Goal: Information Seeking & Learning: Learn about a topic

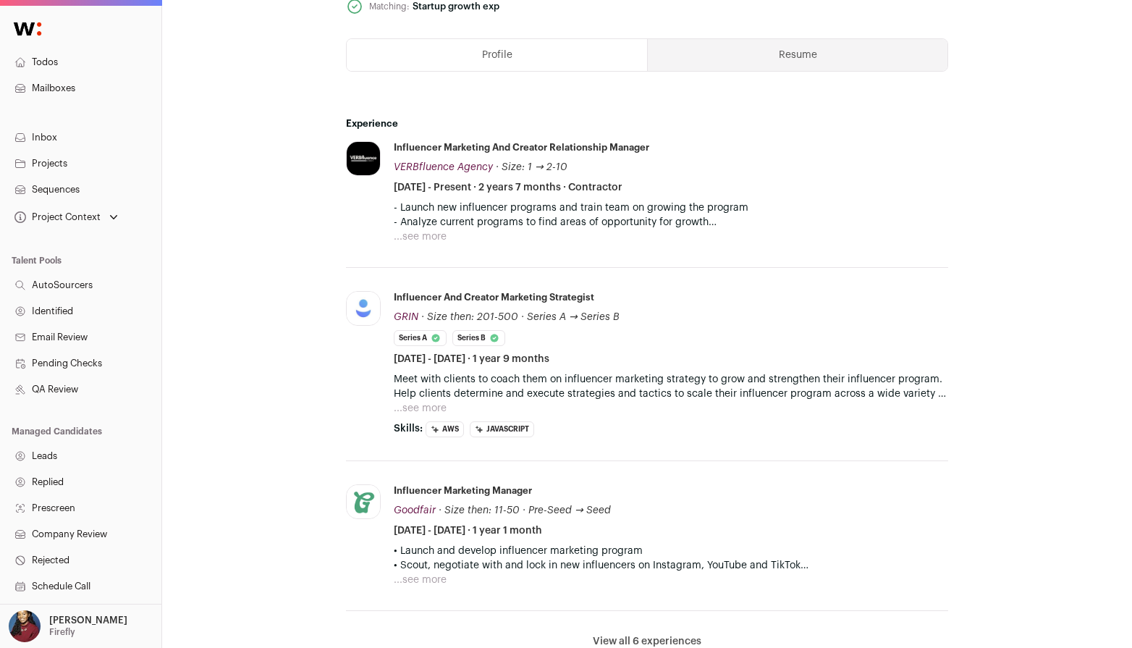
scroll to position [814, 0]
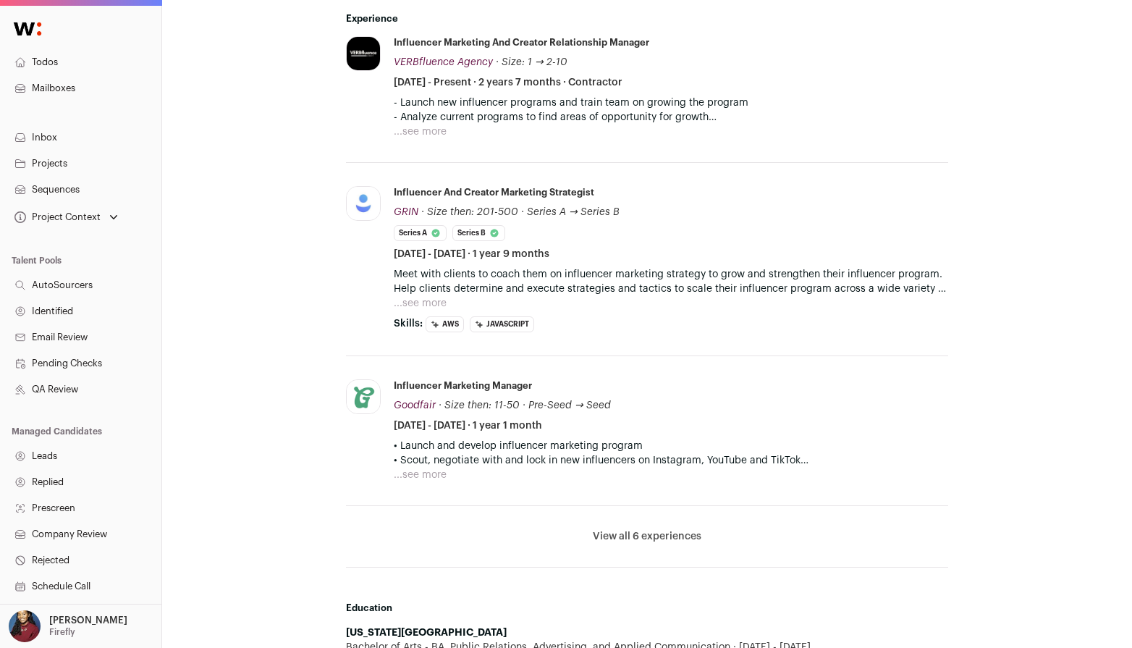
click at [633, 537] on button "View all 6 experiences" at bounding box center [647, 536] width 109 height 14
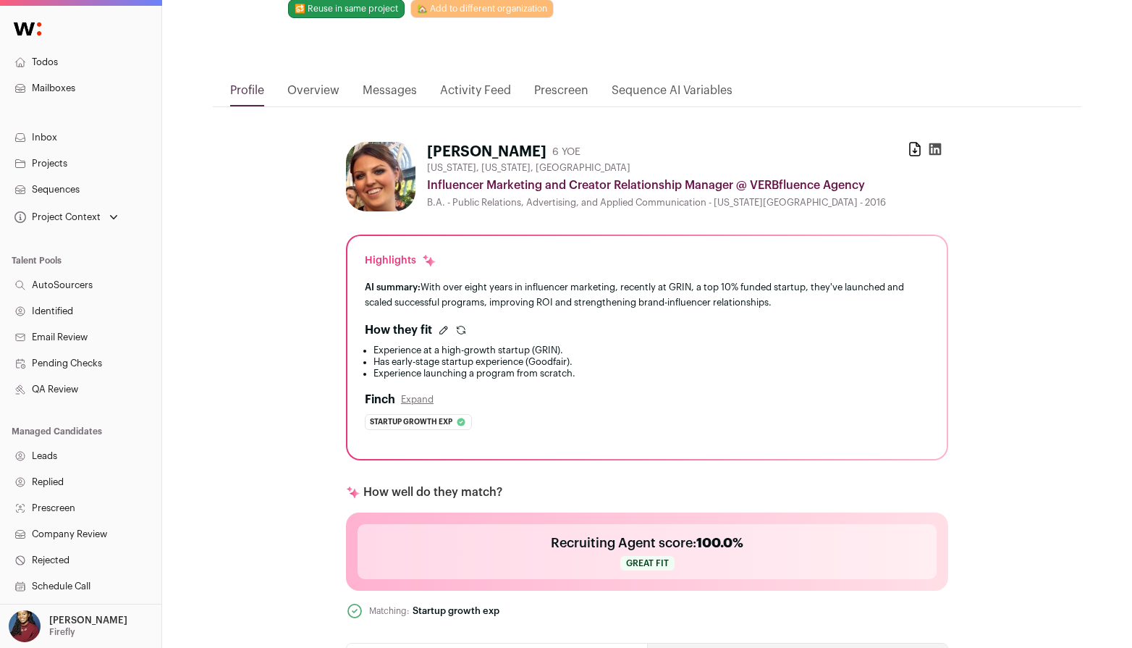
scroll to position [106, 0]
click at [460, 326] on icon "submit" at bounding box center [461, 330] width 12 height 12
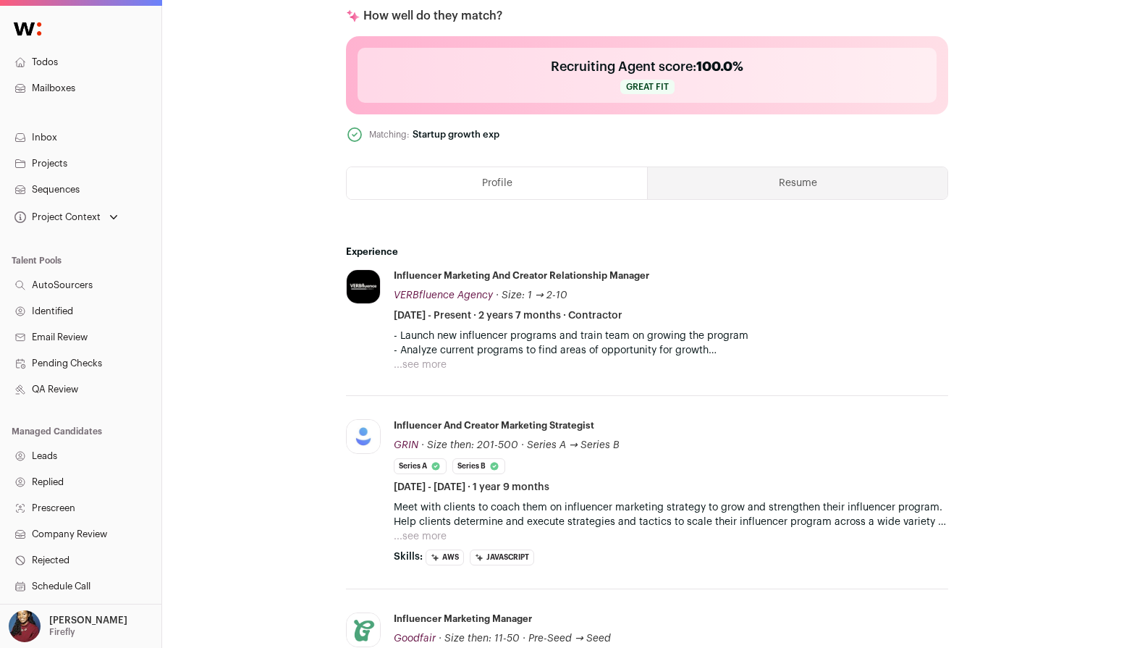
scroll to position [0, 0]
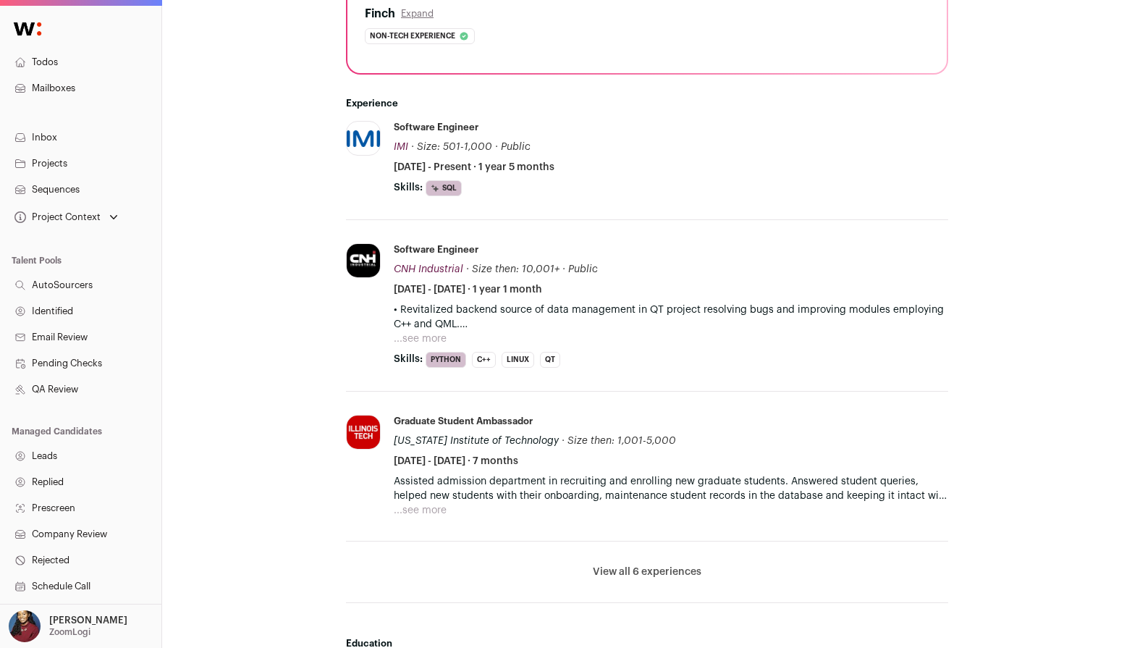
scroll to position [519, 0]
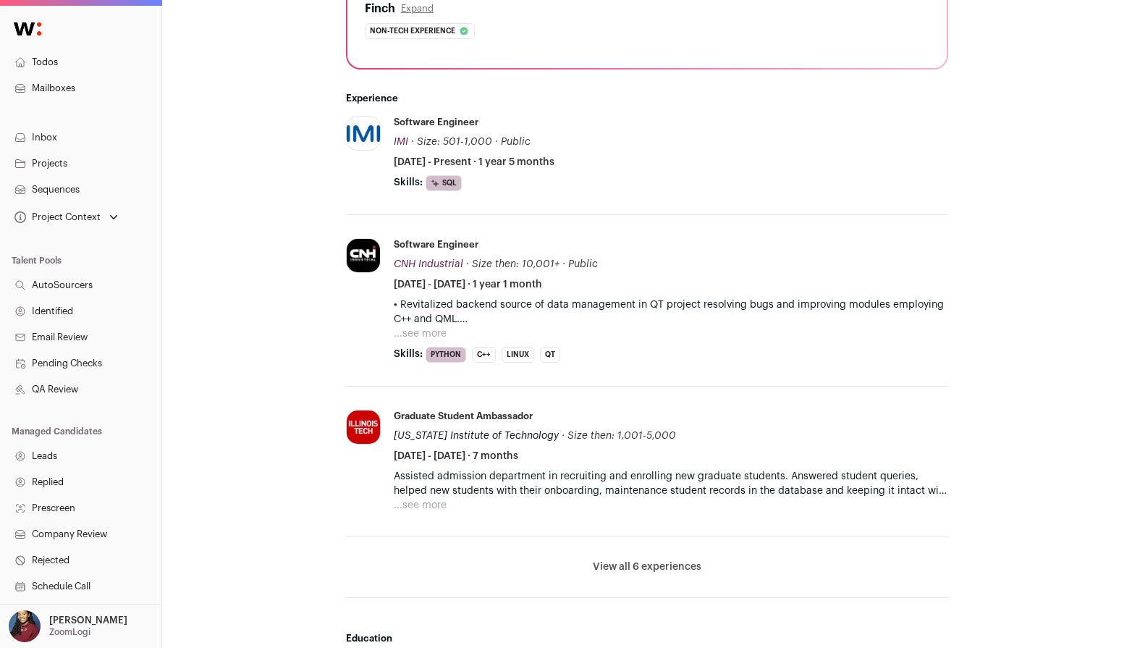
click at [651, 569] on button "View all 6 experiences" at bounding box center [647, 566] width 109 height 14
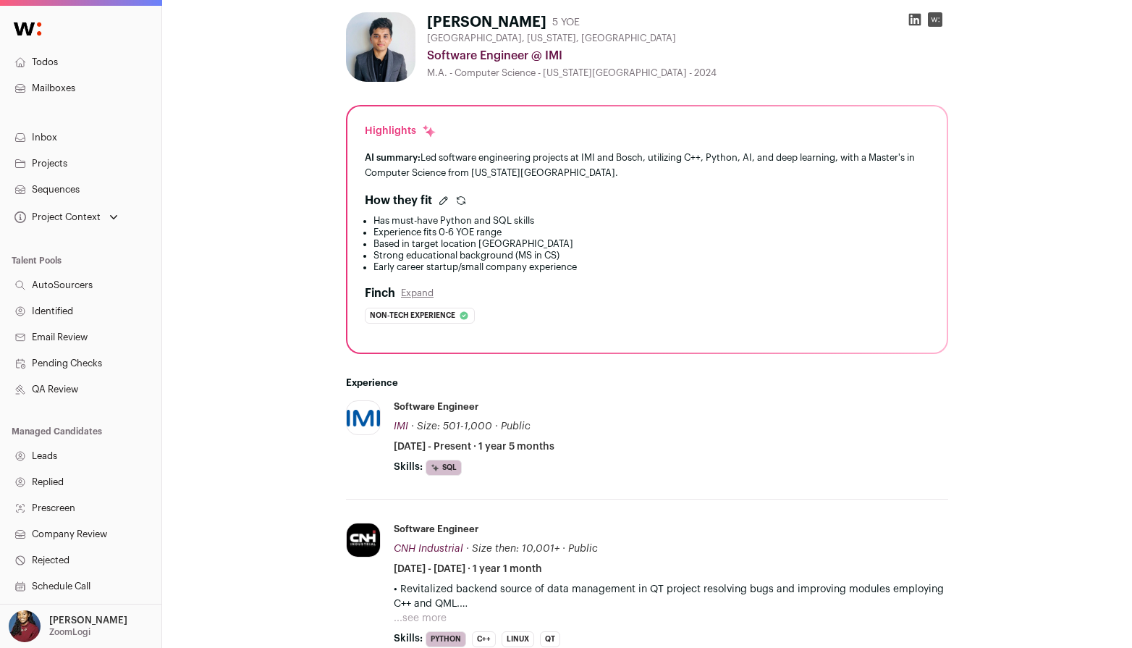
scroll to position [521, 0]
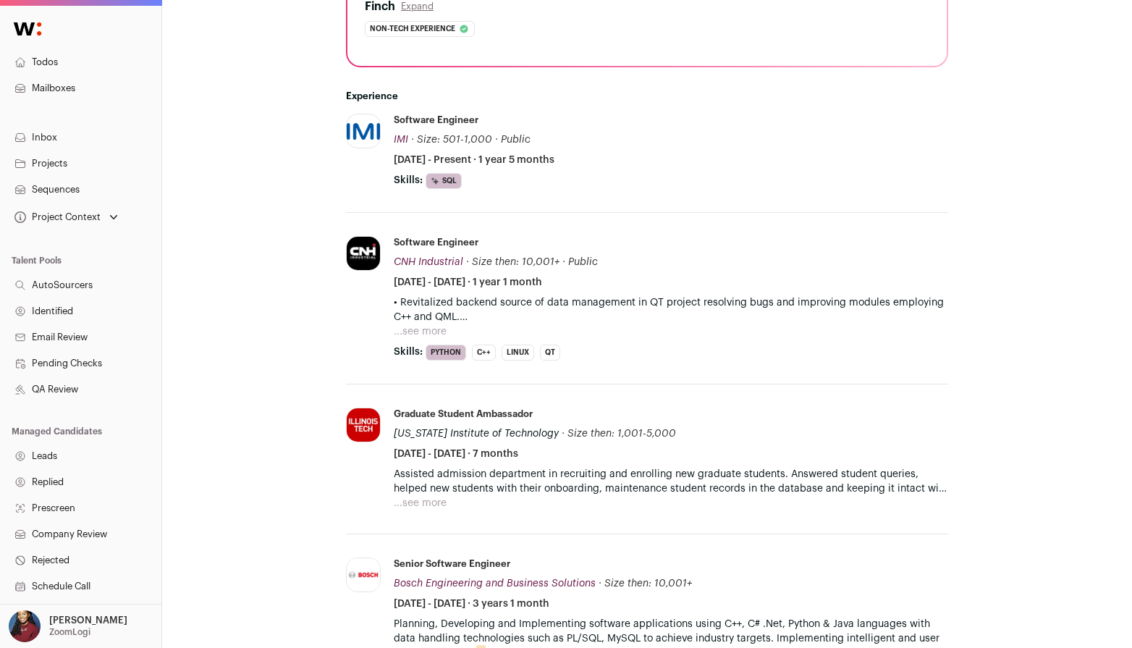
click at [428, 329] on button "...see more" at bounding box center [420, 331] width 53 height 14
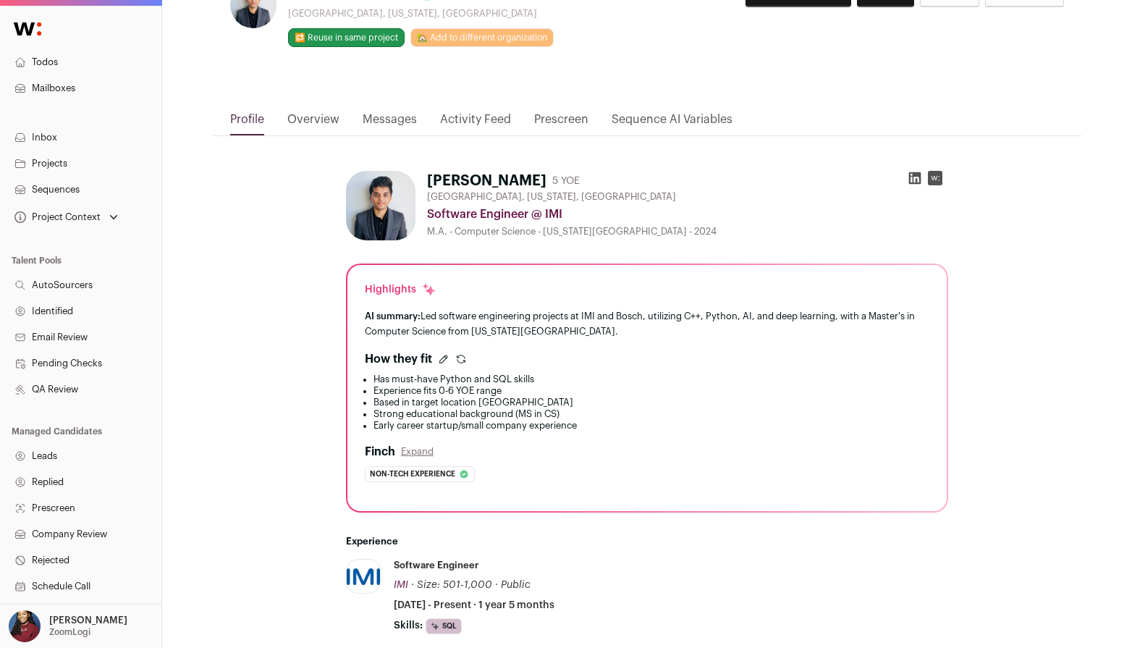
scroll to position [145, 0]
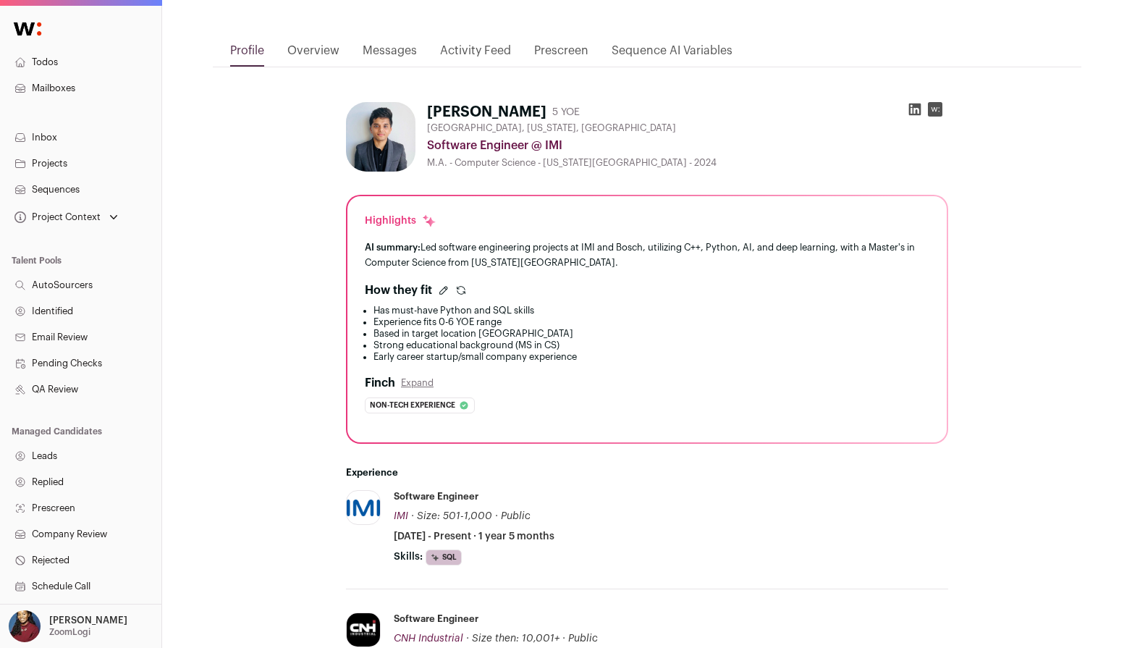
click at [462, 287] on icon "submit" at bounding box center [461, 290] width 12 height 12
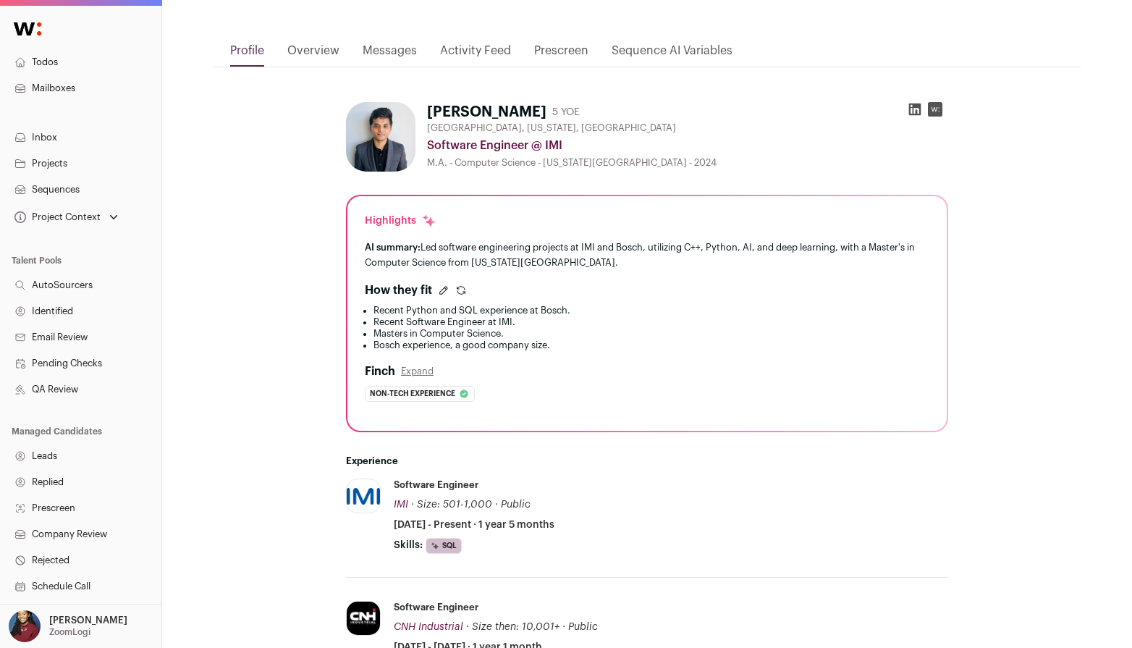
click at [460, 287] on icon "submit" at bounding box center [461, 289] width 8 height 4
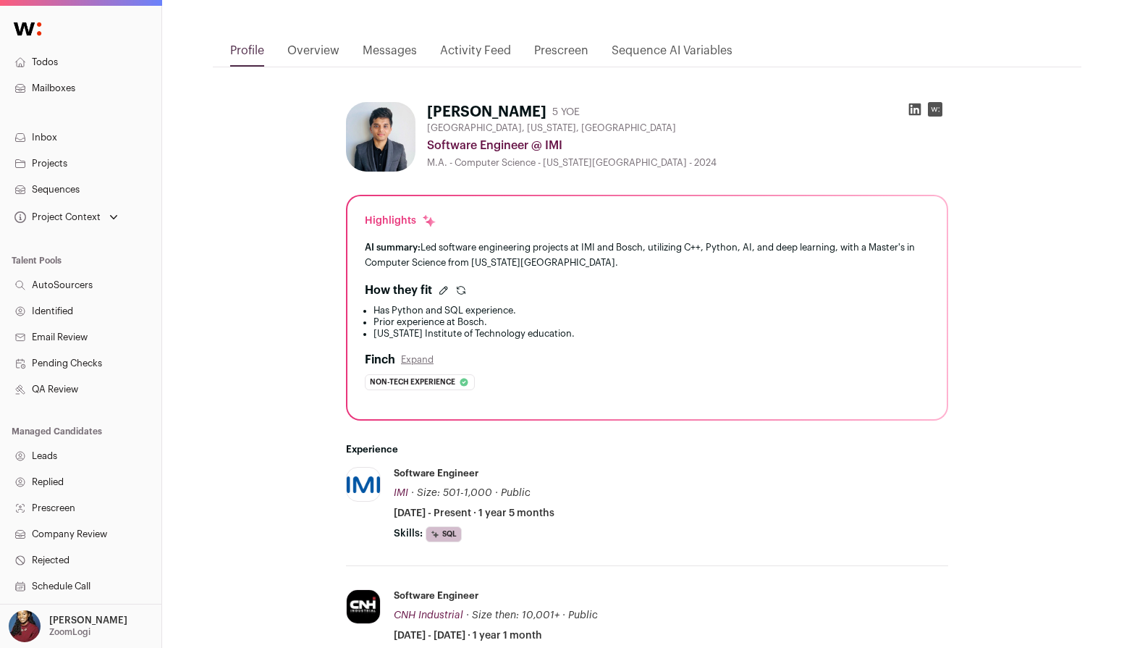
click at [460, 287] on icon "submit" at bounding box center [461, 290] width 12 height 12
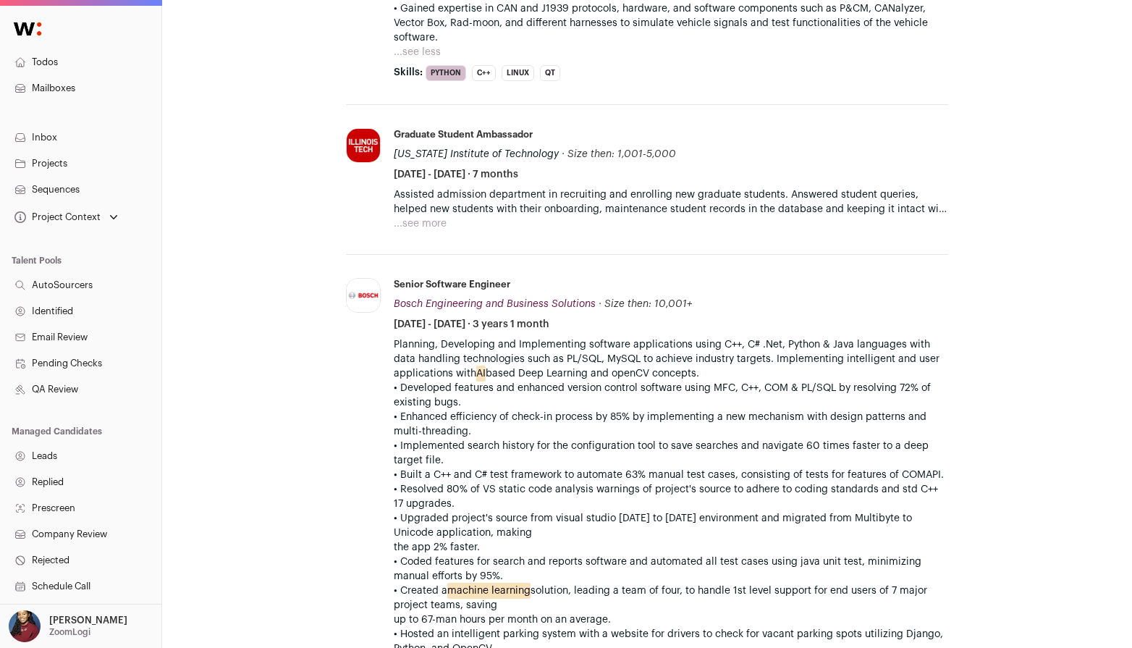
scroll to position [1005, 0]
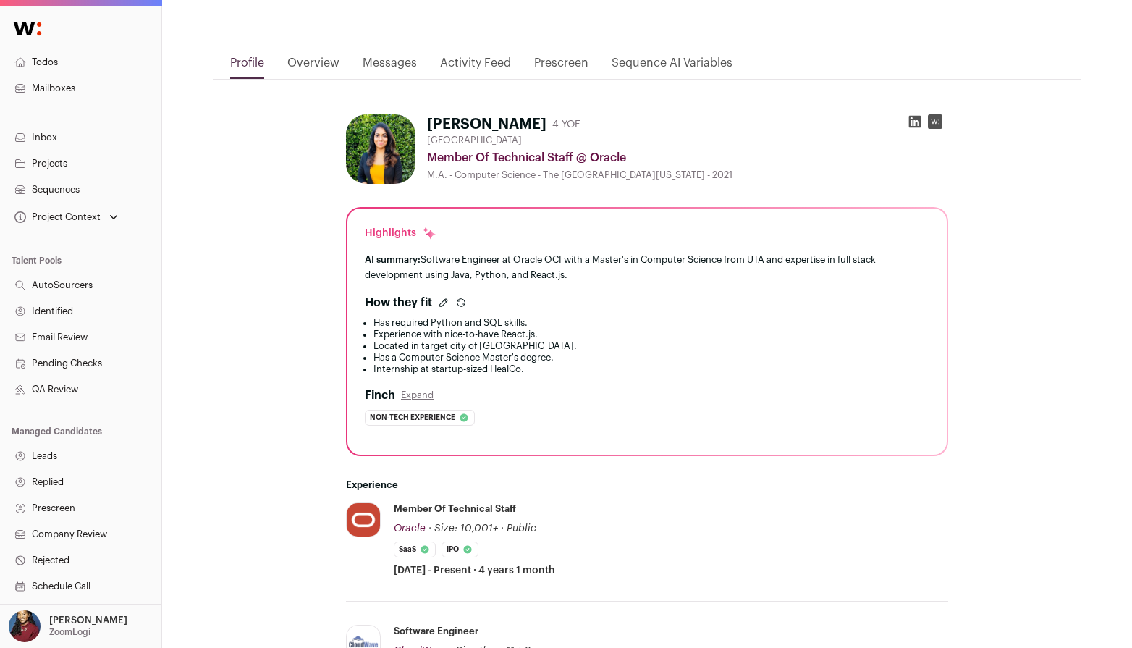
scroll to position [130, 0]
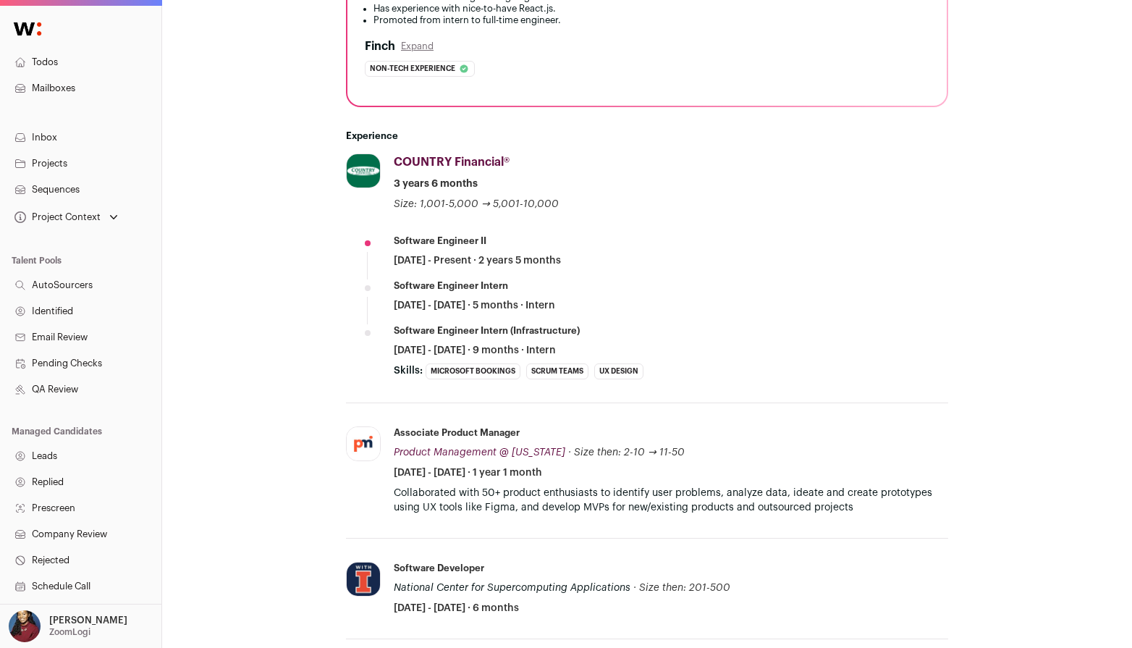
scroll to position [497, 0]
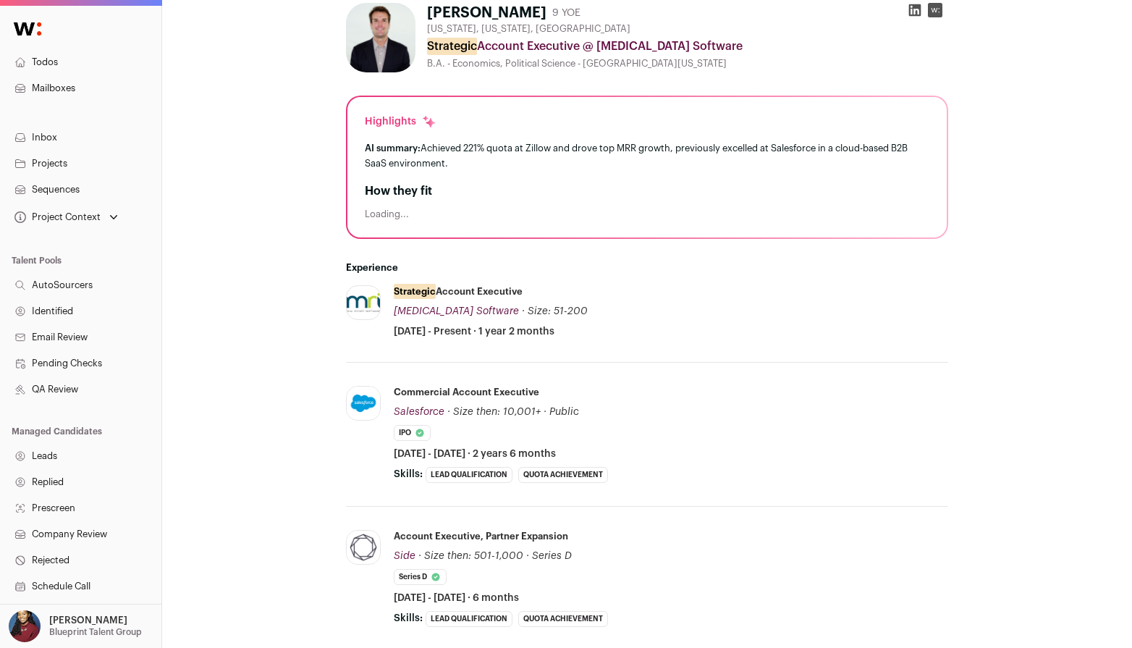
scroll to position [342, 0]
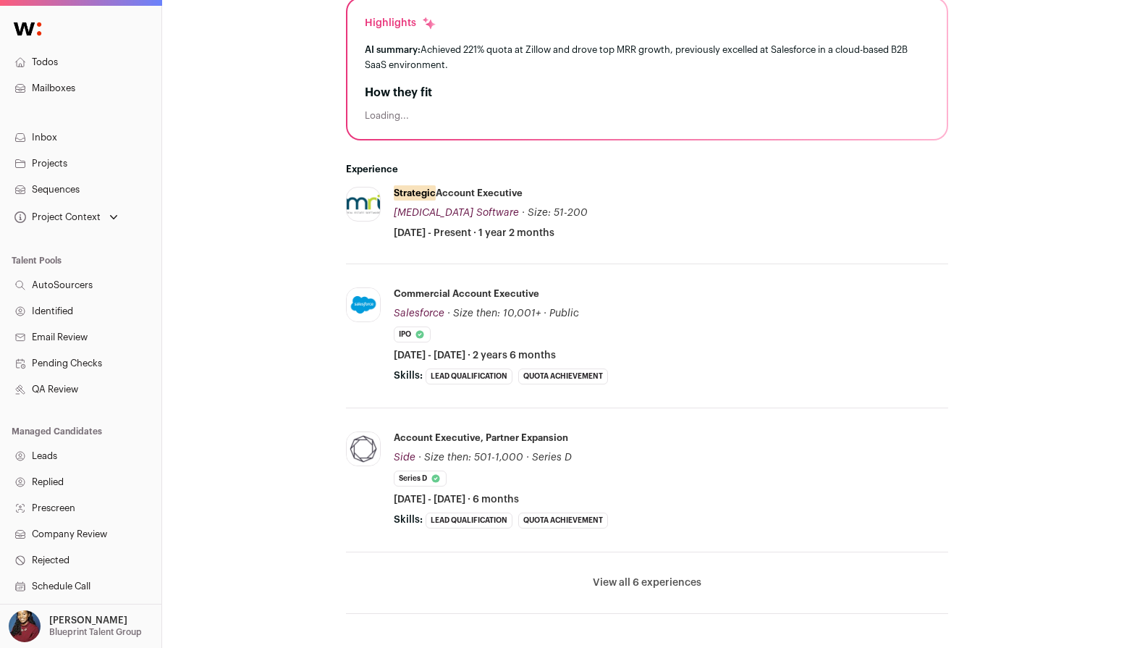
click at [629, 584] on button "View all 6 experiences" at bounding box center [647, 582] width 109 height 14
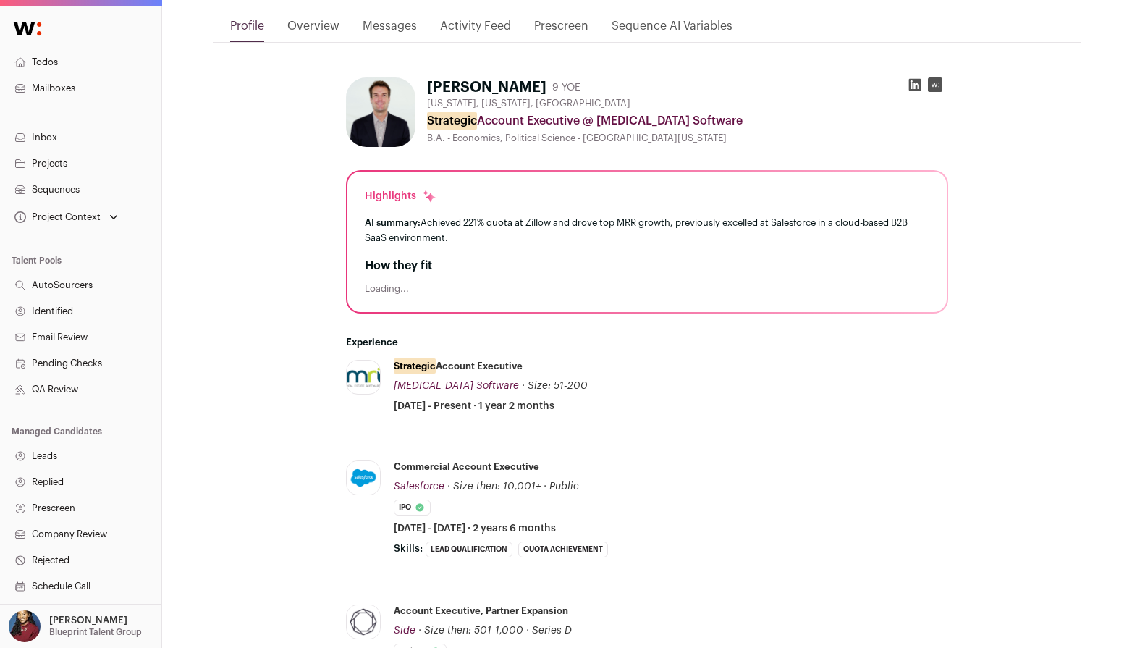
scroll to position [166, 0]
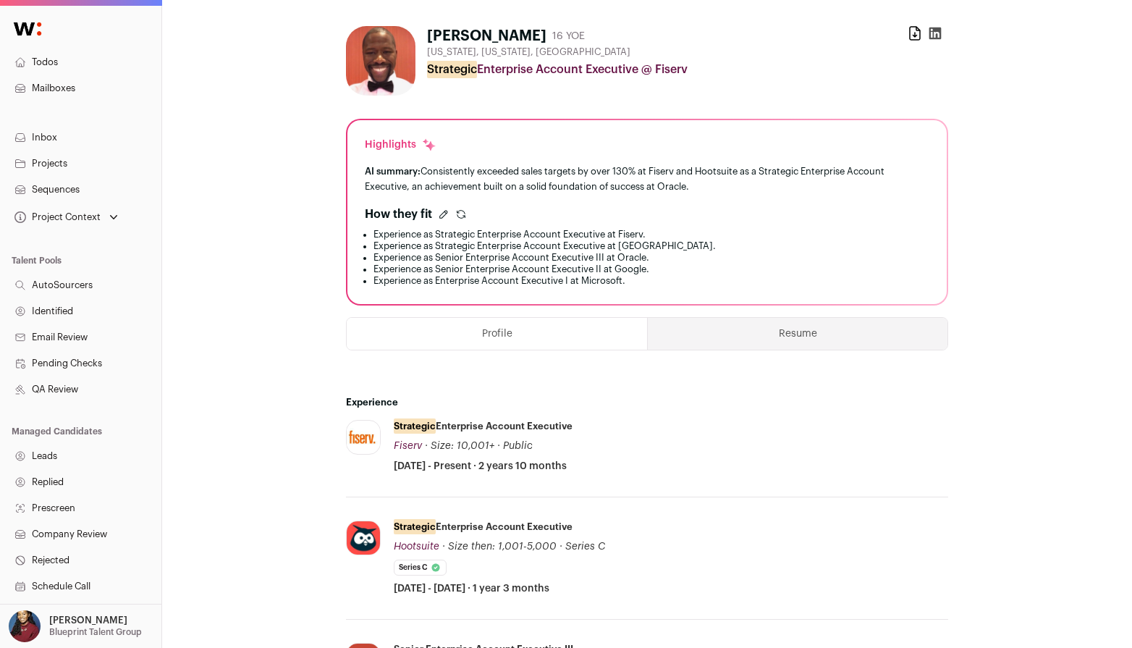
scroll to position [184, 0]
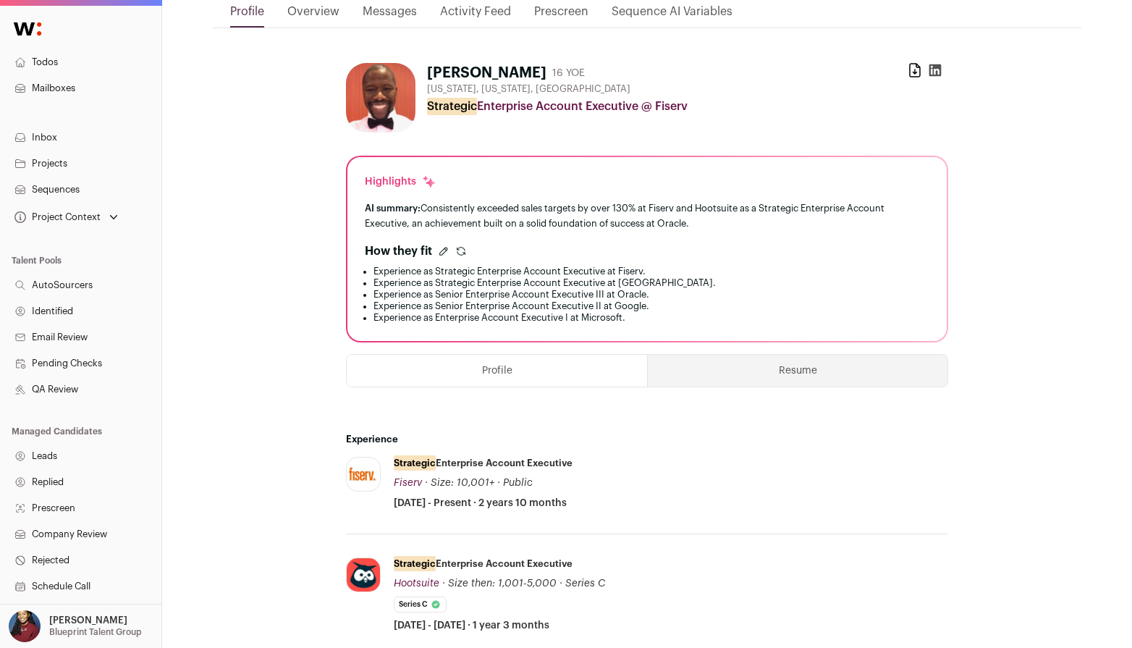
click at [464, 248] on icon "submit" at bounding box center [461, 250] width 8 height 4
click at [456, 253] on icon "submit" at bounding box center [461, 251] width 12 height 12
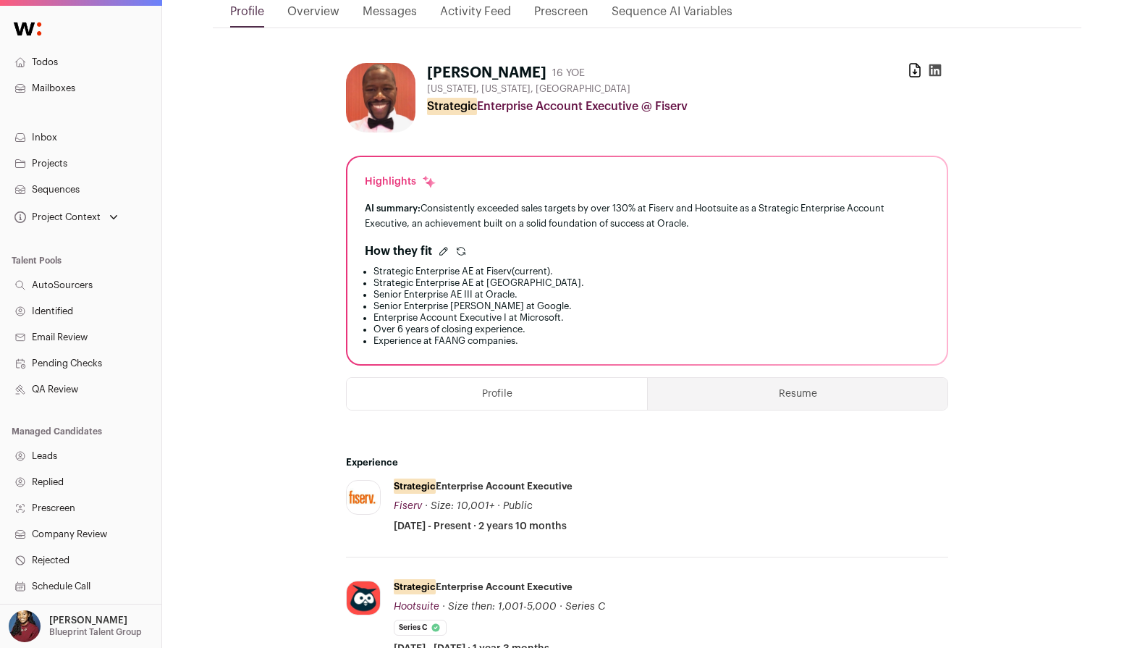
click at [456, 253] on icon "submit" at bounding box center [461, 251] width 12 height 12
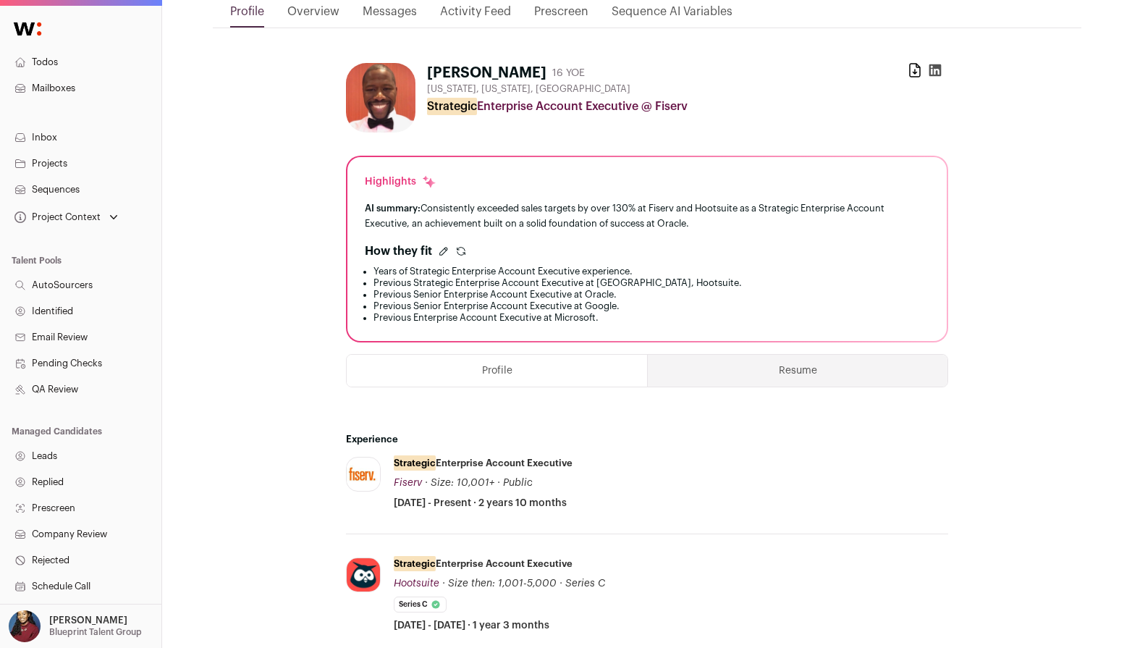
click at [456, 253] on icon "submit" at bounding box center [461, 251] width 12 height 12
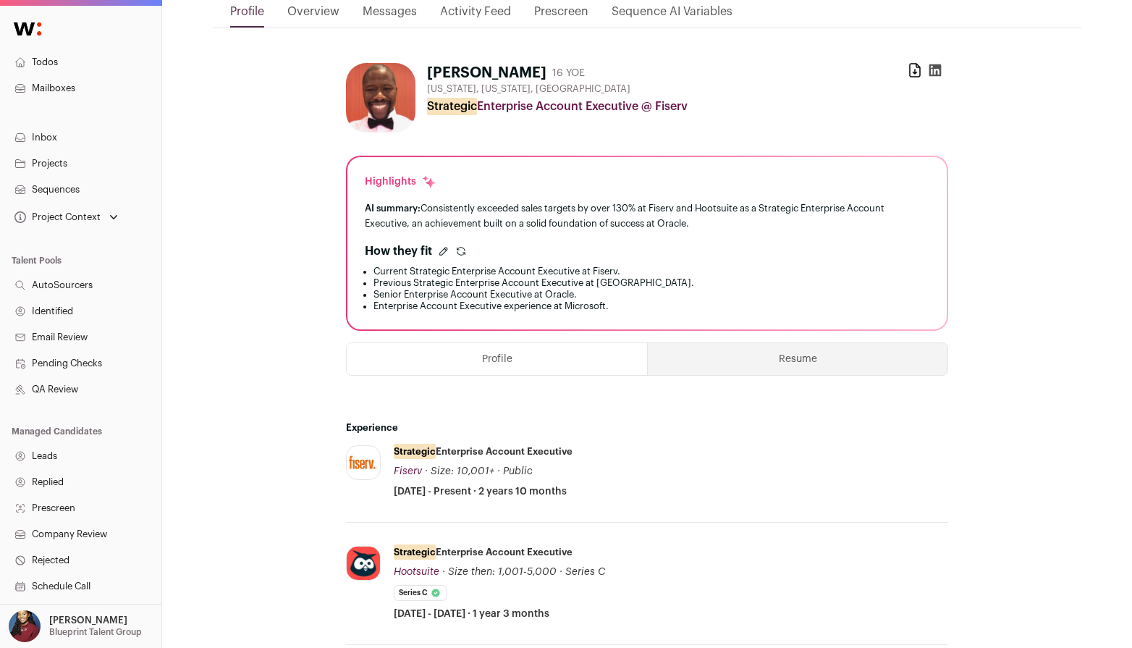
click at [456, 253] on icon "submit" at bounding box center [461, 251] width 12 height 12
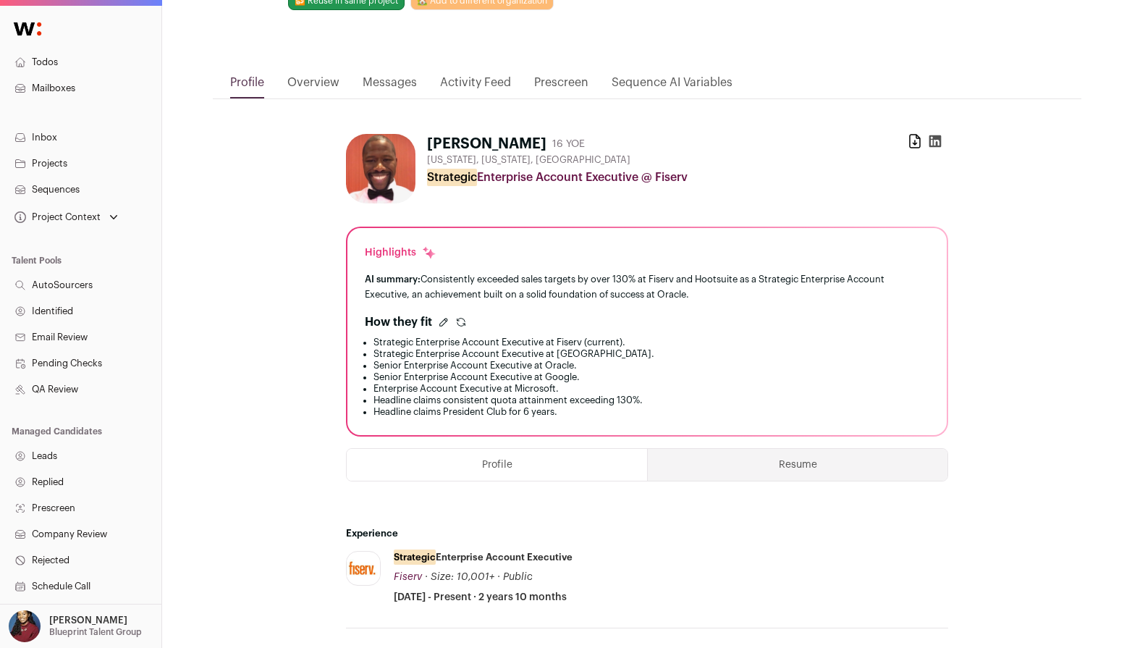
scroll to position [0, 0]
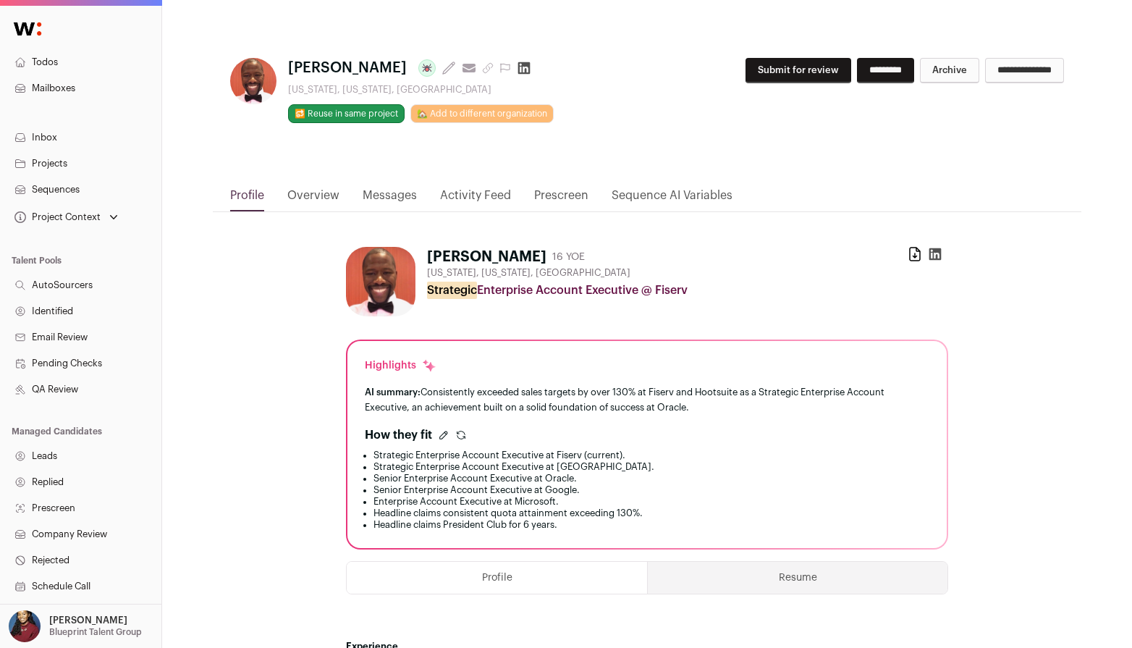
click at [373, 187] on link "Messages" at bounding box center [390, 199] width 54 height 25
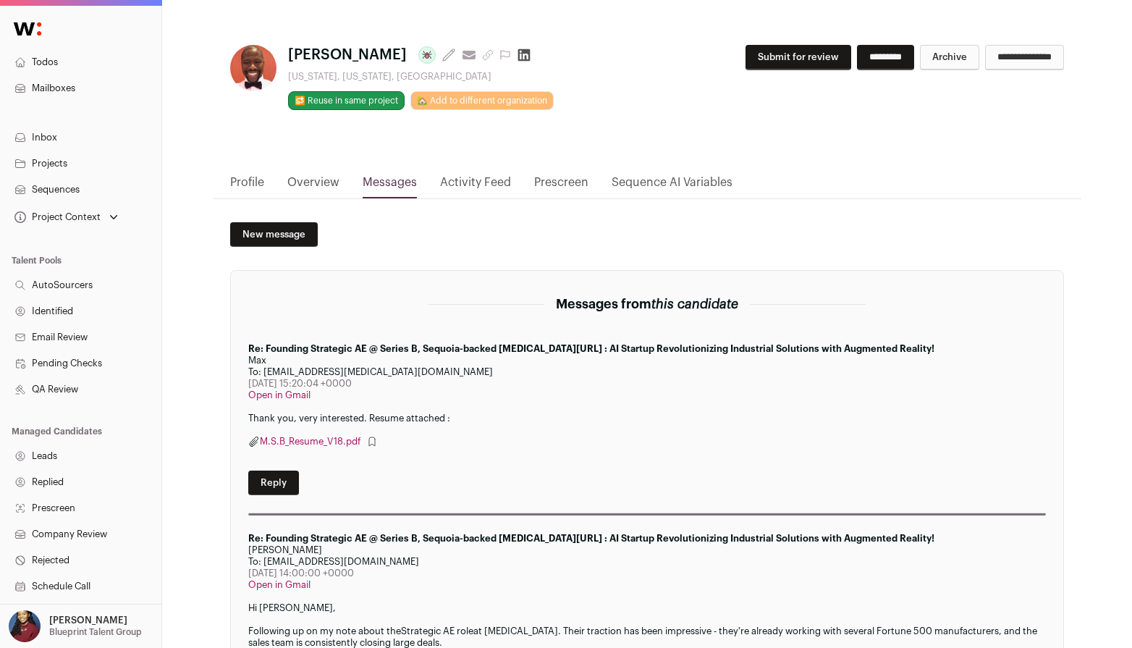
scroll to position [10, 0]
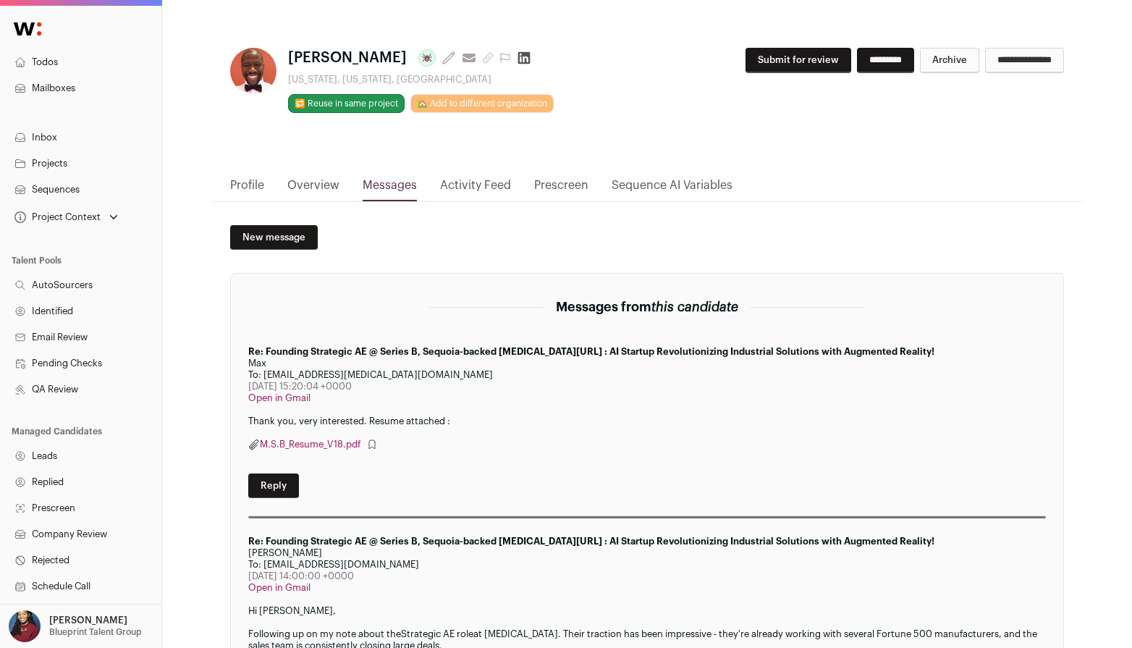
click at [293, 186] on link "Overview" at bounding box center [313, 189] width 52 height 25
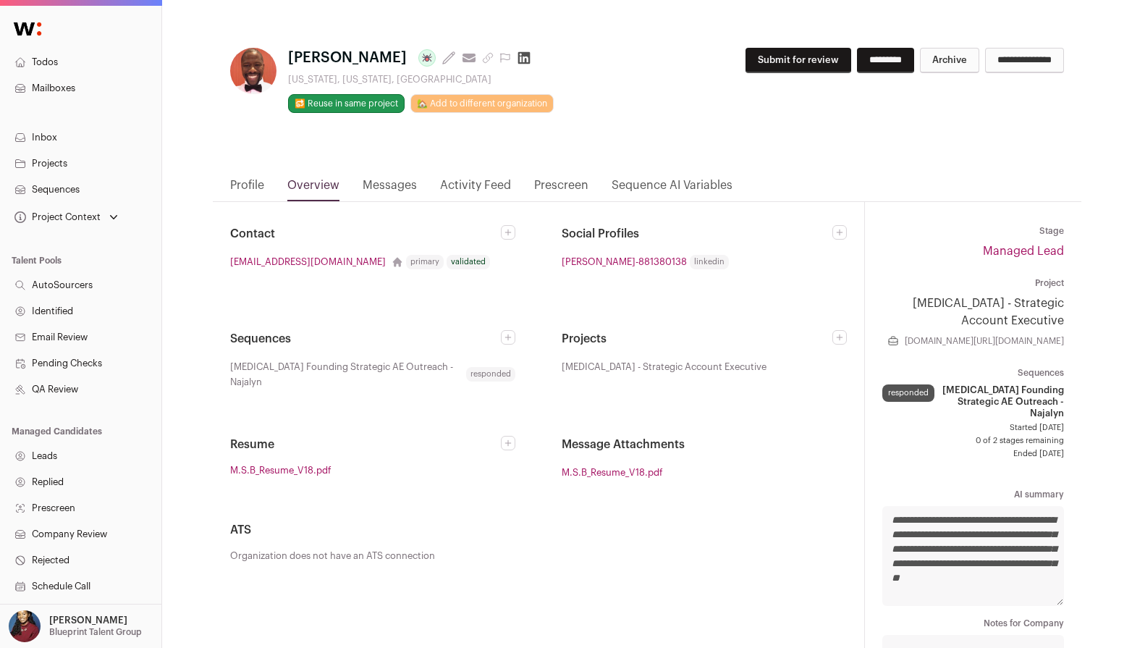
click at [247, 182] on link "Profile" at bounding box center [247, 189] width 34 height 25
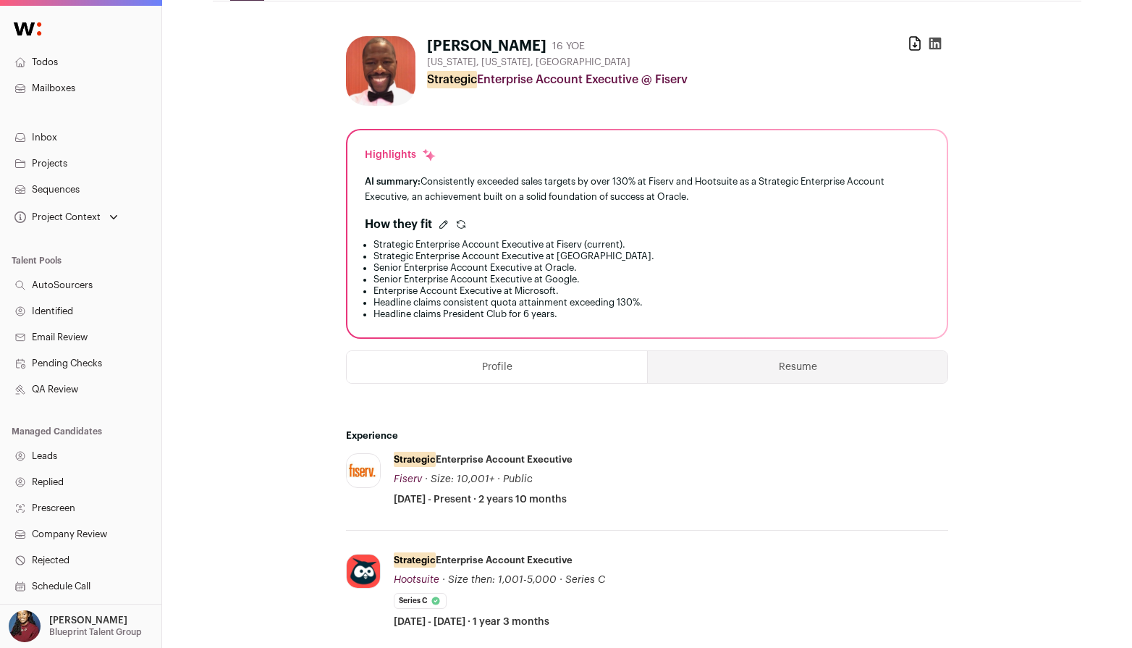
scroll to position [160, 0]
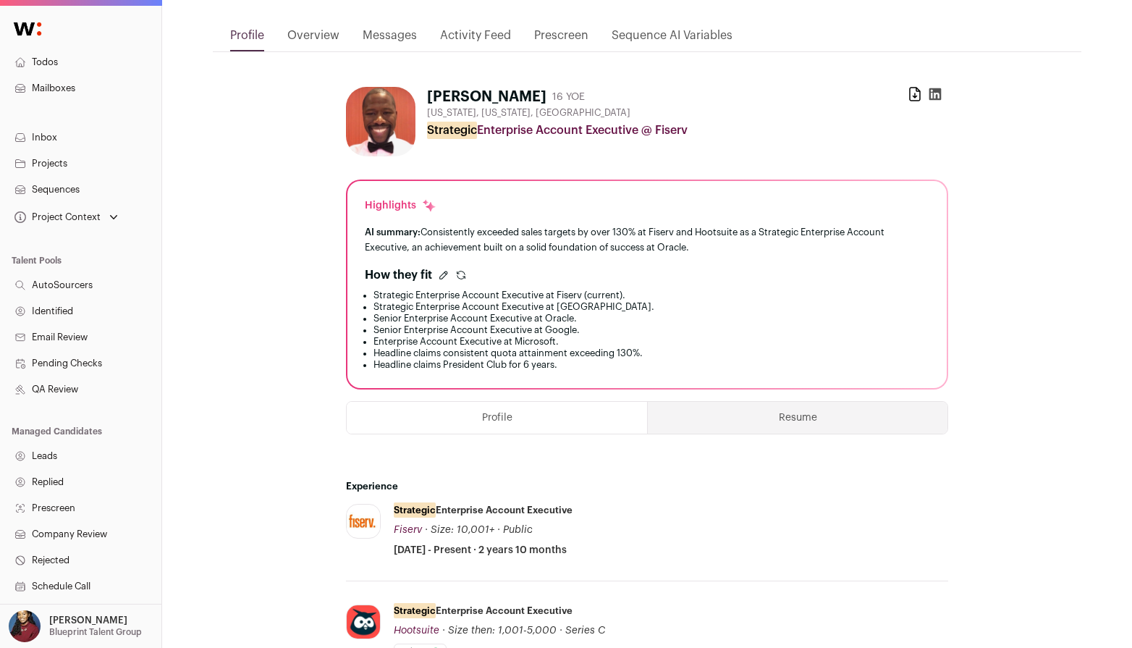
click at [457, 271] on icon "submit" at bounding box center [461, 275] width 12 height 12
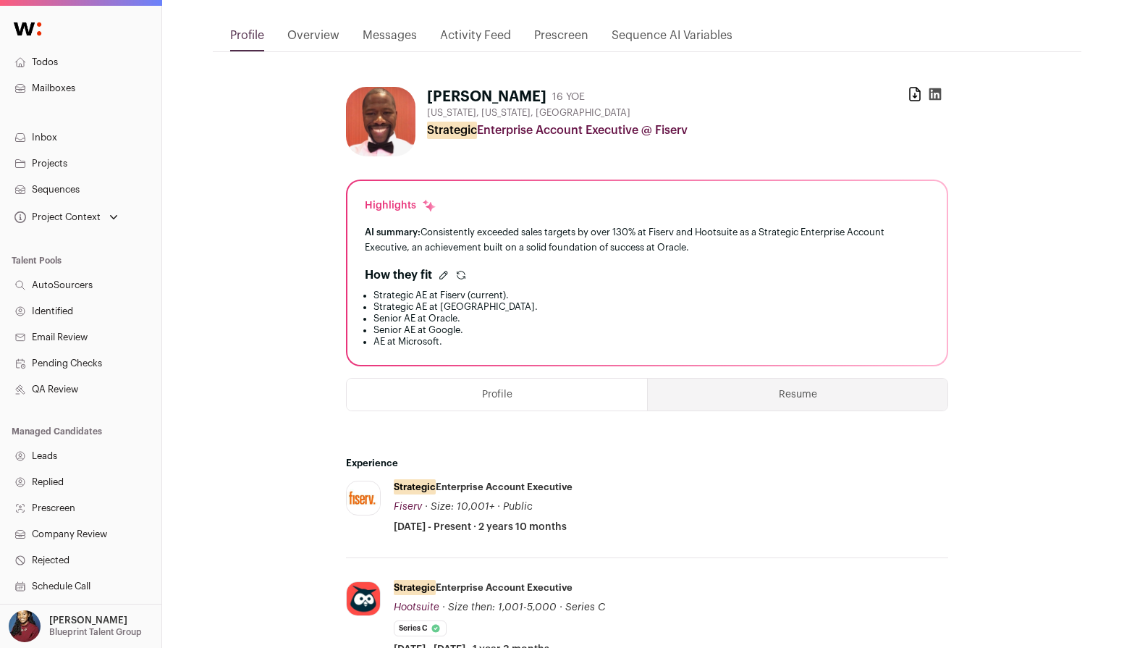
click at [460, 278] on icon "submit" at bounding box center [461, 275] width 12 height 12
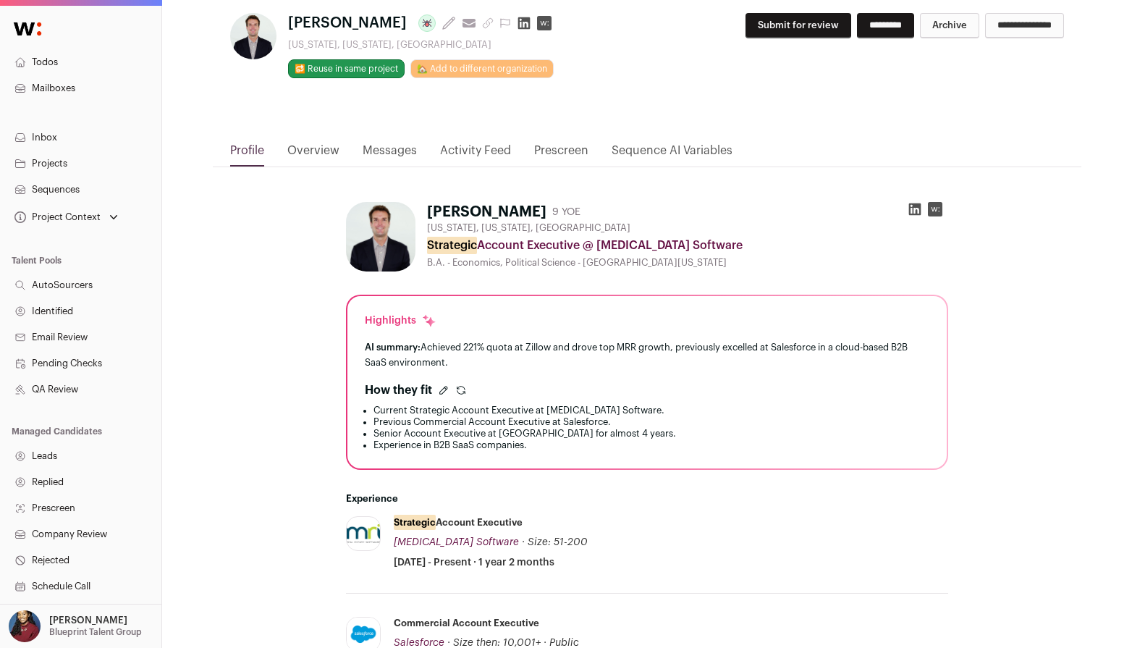
scroll to position [49, 0]
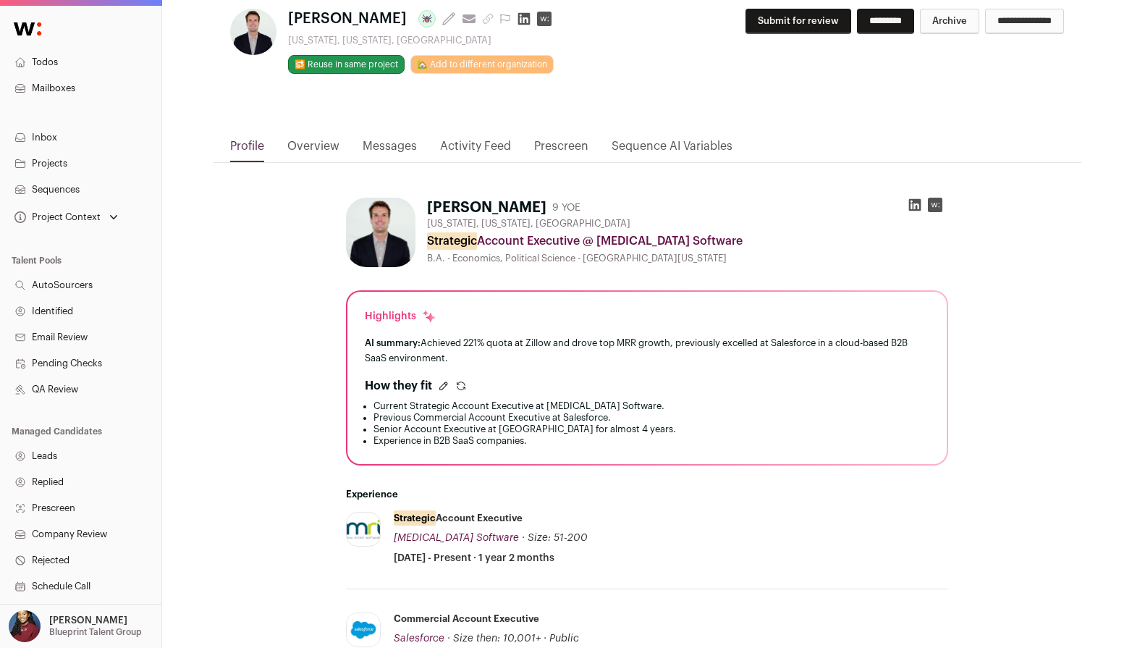
click at [461, 389] on icon "submit" at bounding box center [461, 388] width 8 height 4
click at [461, 390] on icon "submit" at bounding box center [461, 386] width 12 height 12
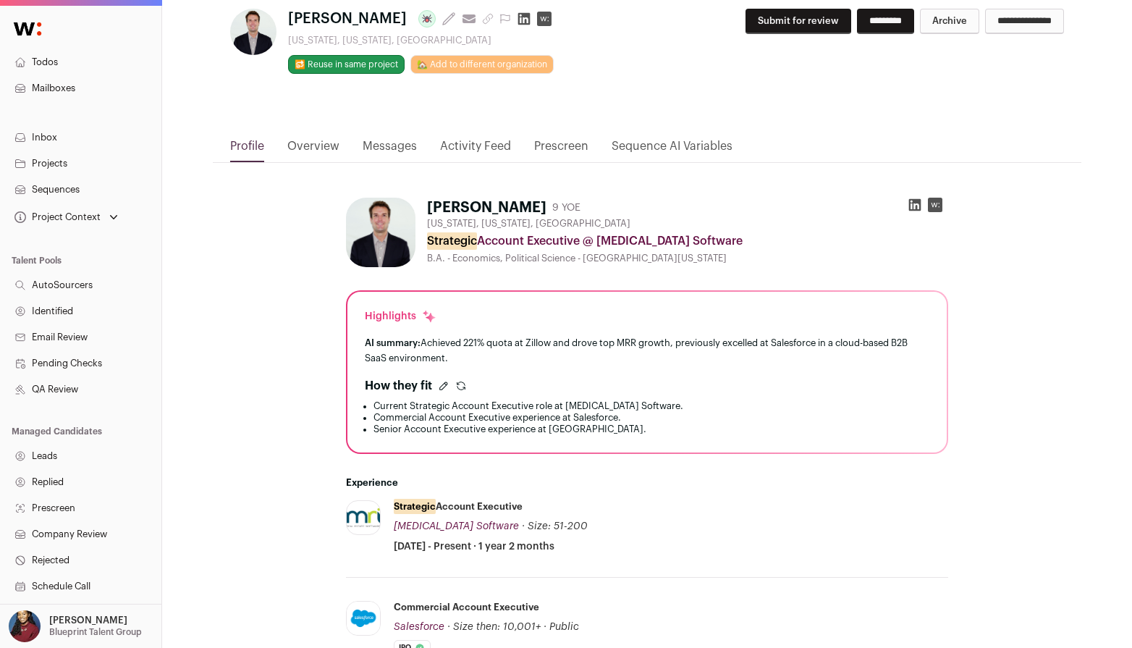
click at [461, 392] on icon "submit" at bounding box center [461, 386] width 12 height 12
click at [461, 392] on div "How they fit" at bounding box center [647, 385] width 565 height 17
click at [459, 386] on icon "submit" at bounding box center [461, 386] width 12 height 12
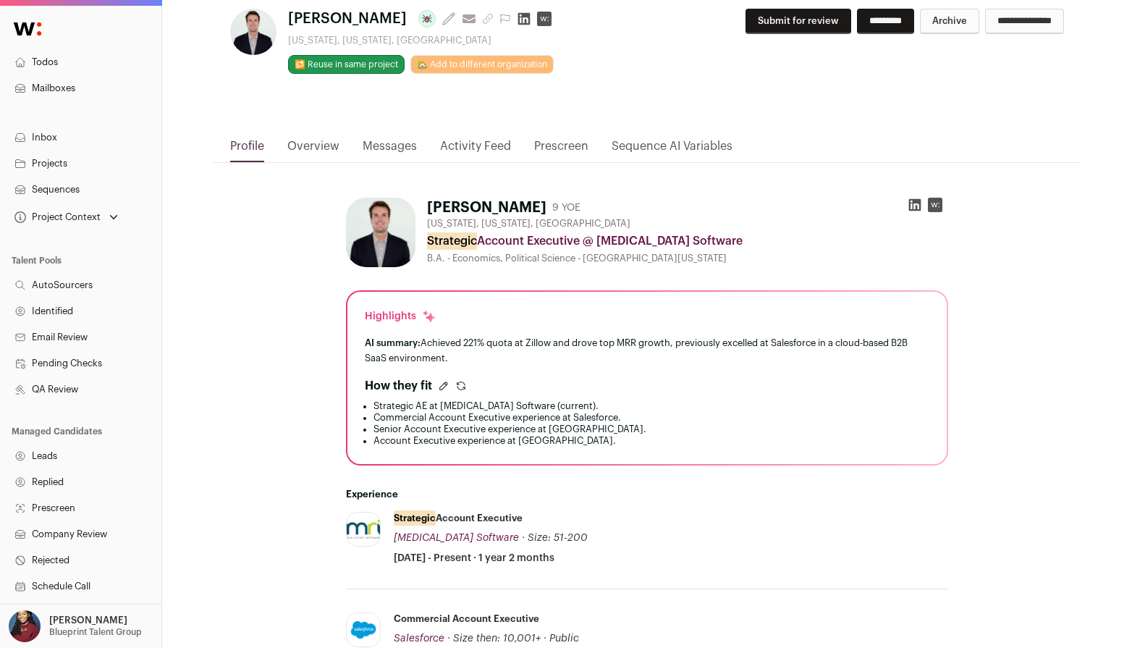
click at [459, 387] on icon "submit" at bounding box center [461, 386] width 12 height 12
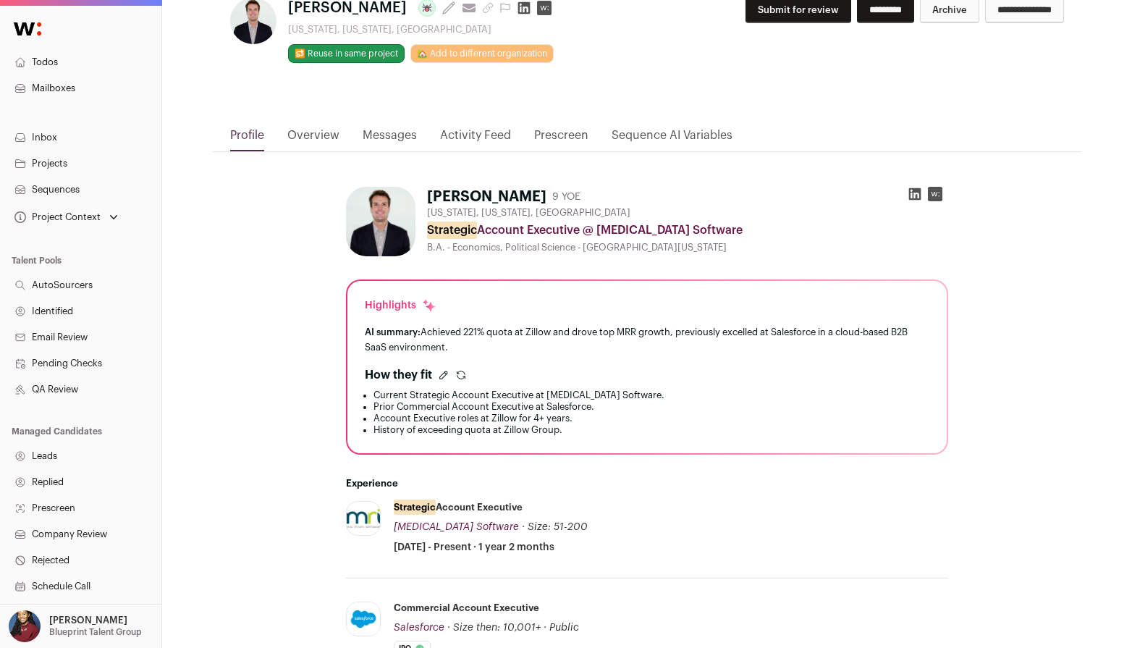
scroll to position [0, 0]
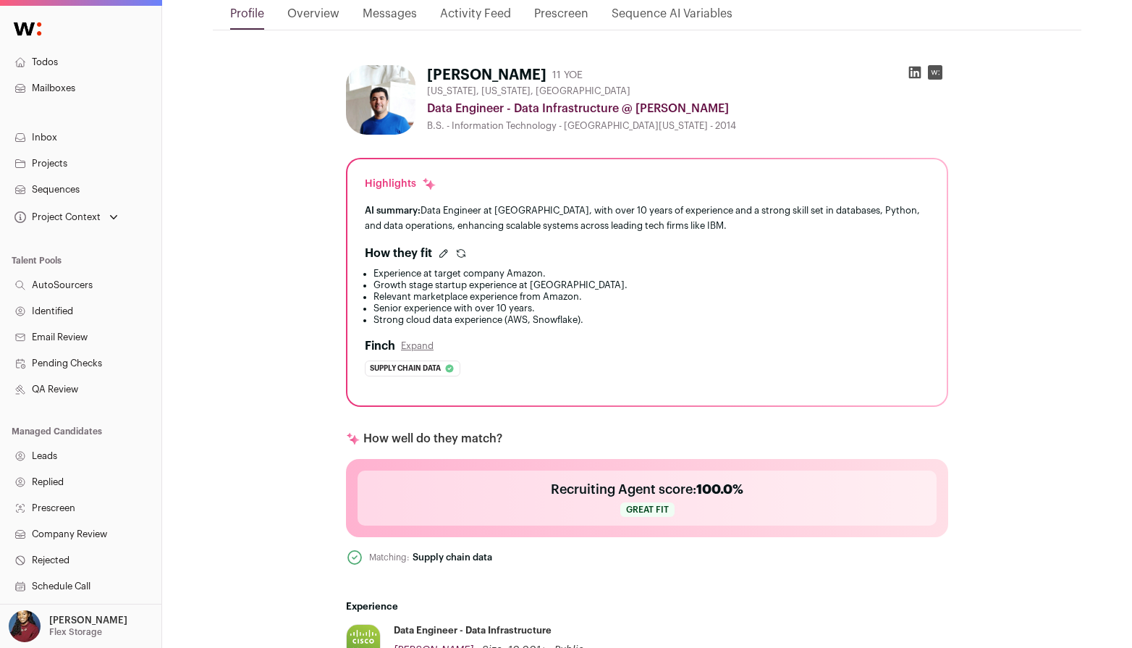
scroll to position [179, 0]
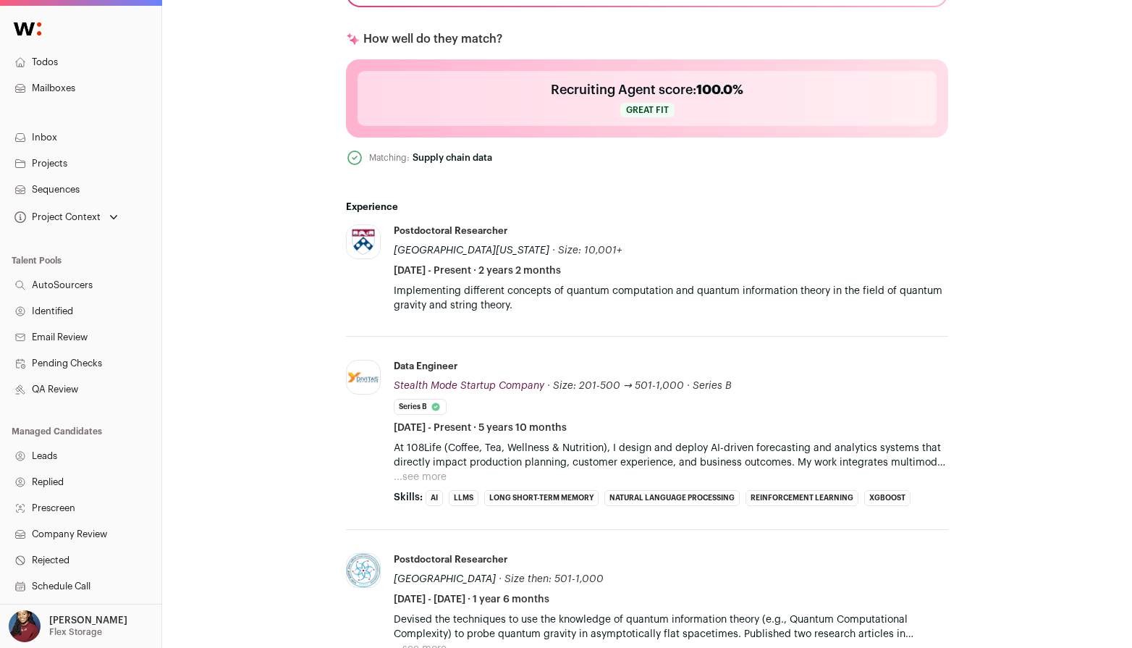
scroll to position [714, 0]
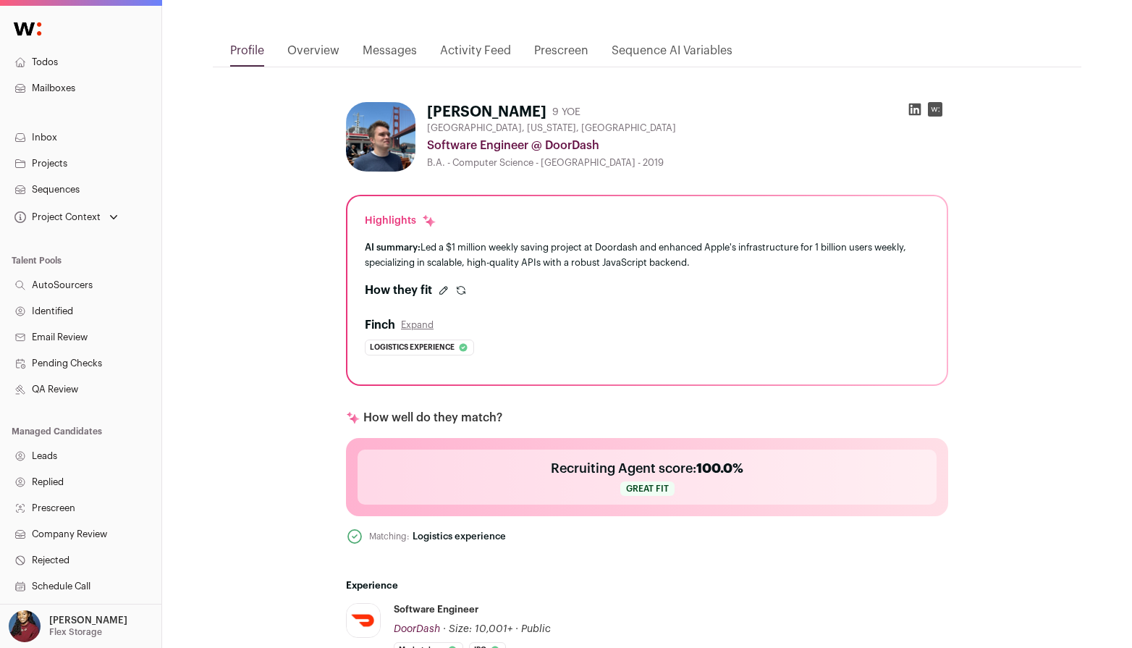
scroll to position [140, 0]
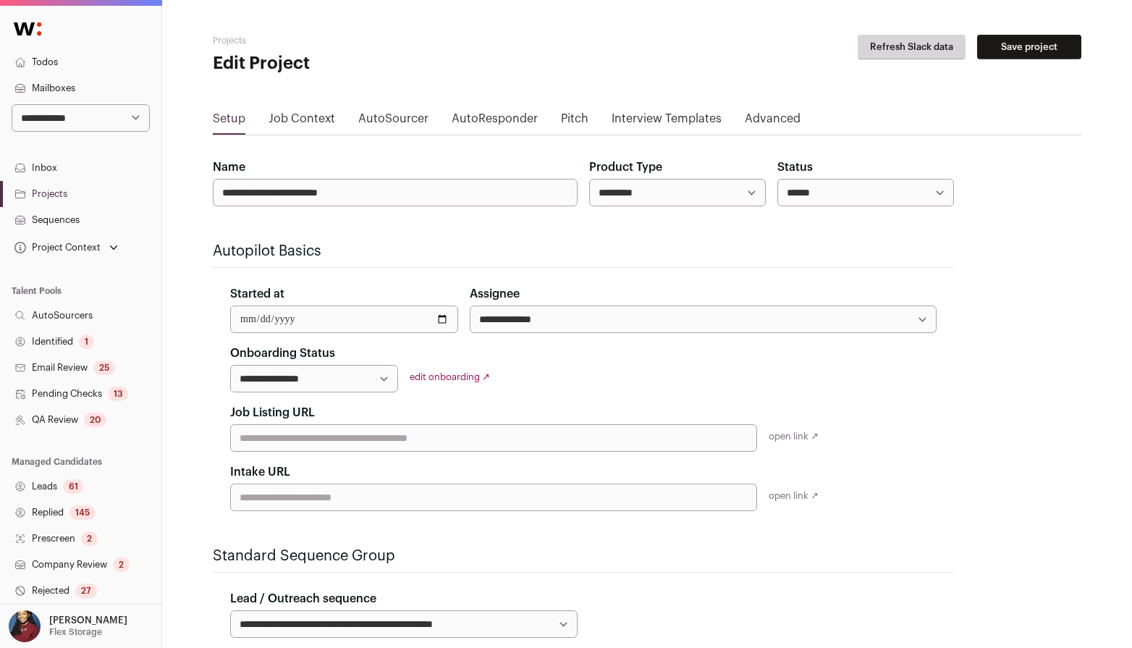
click at [316, 125] on link "Job Context" at bounding box center [302, 121] width 67 height 23
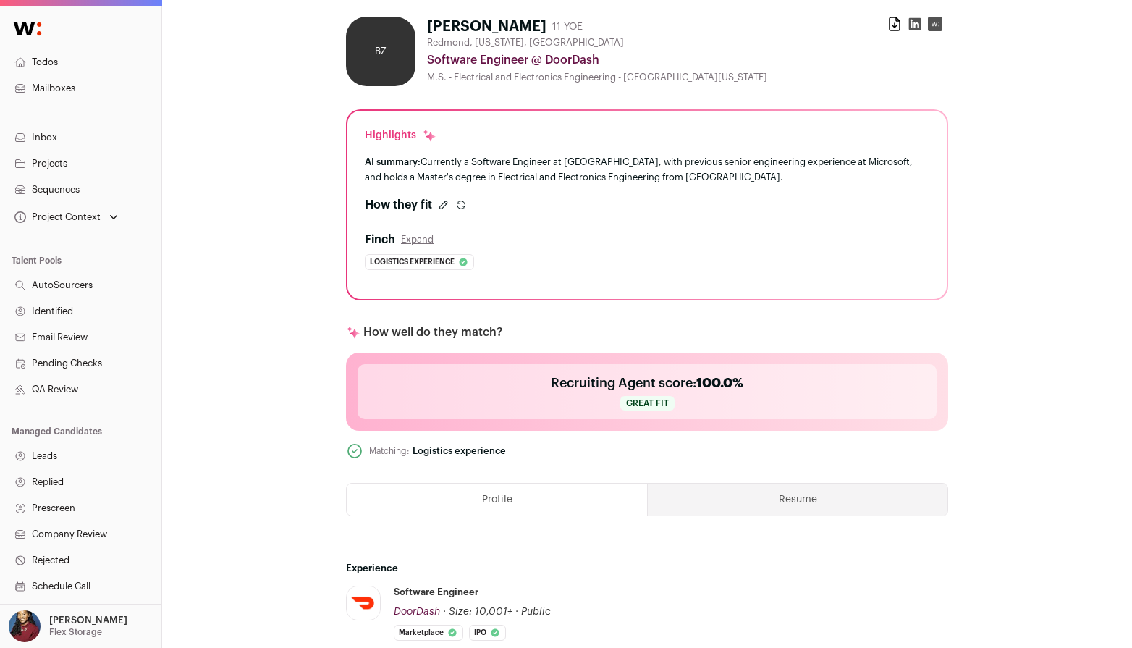
scroll to position [177, 0]
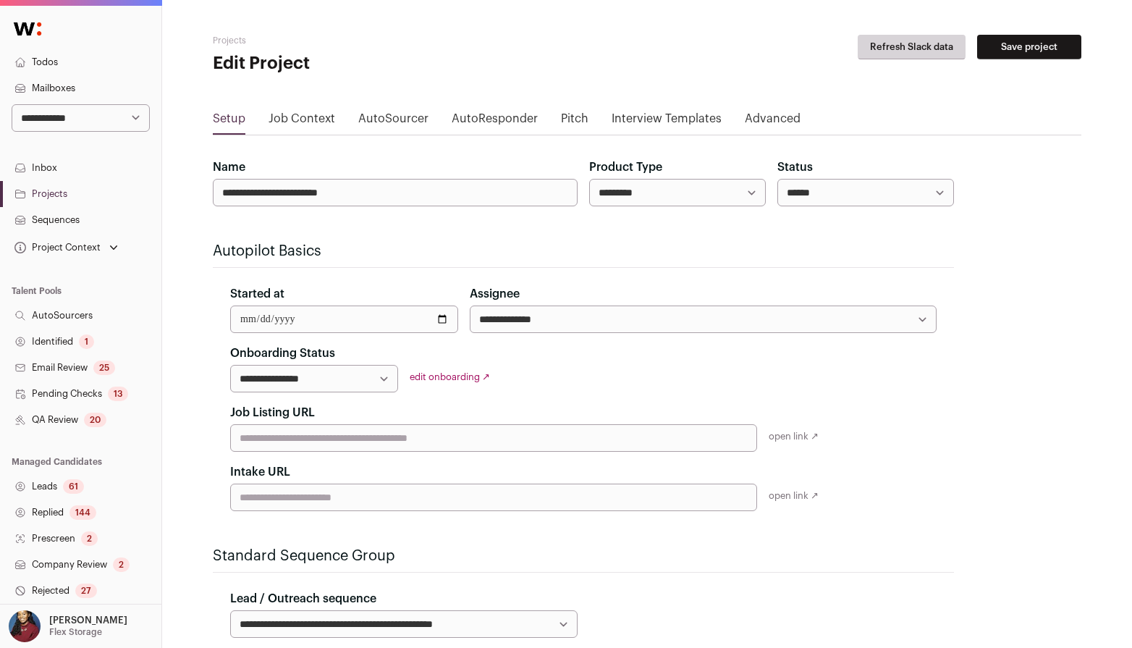
click at [328, 119] on link "Job Context" at bounding box center [302, 121] width 67 height 23
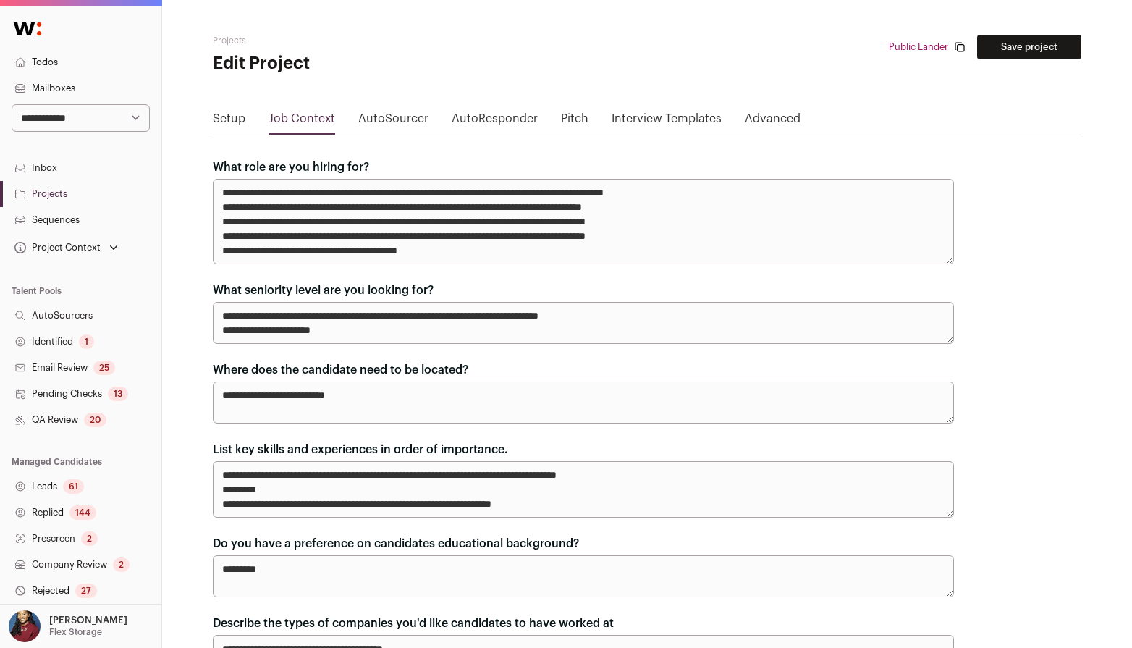
scroll to position [33, 0]
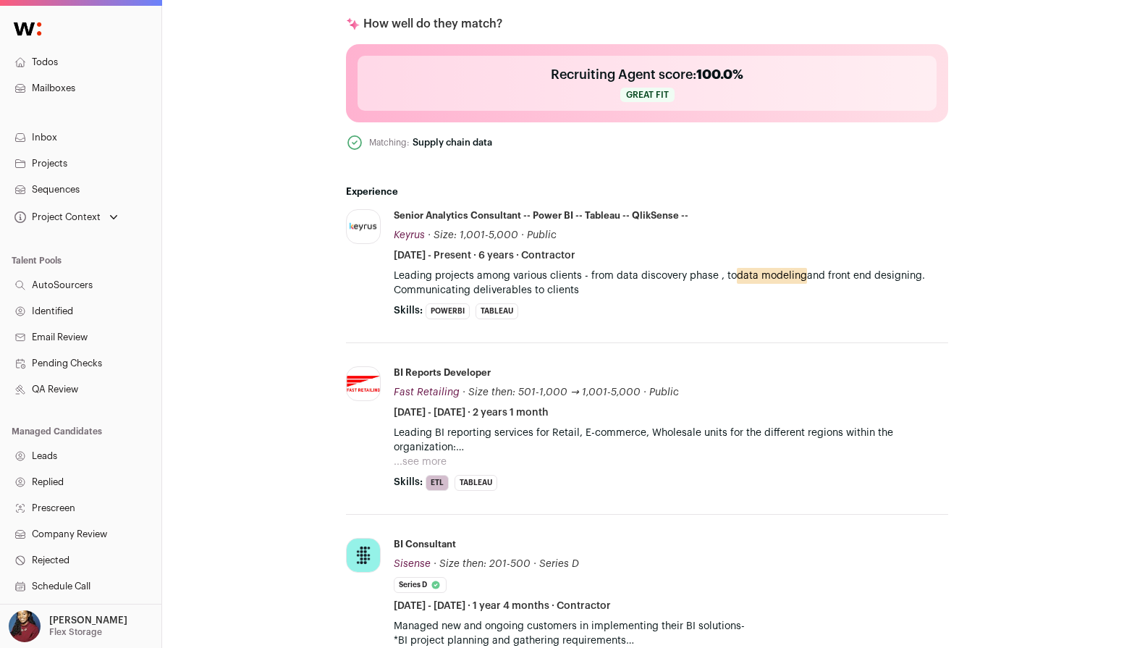
scroll to position [598, 0]
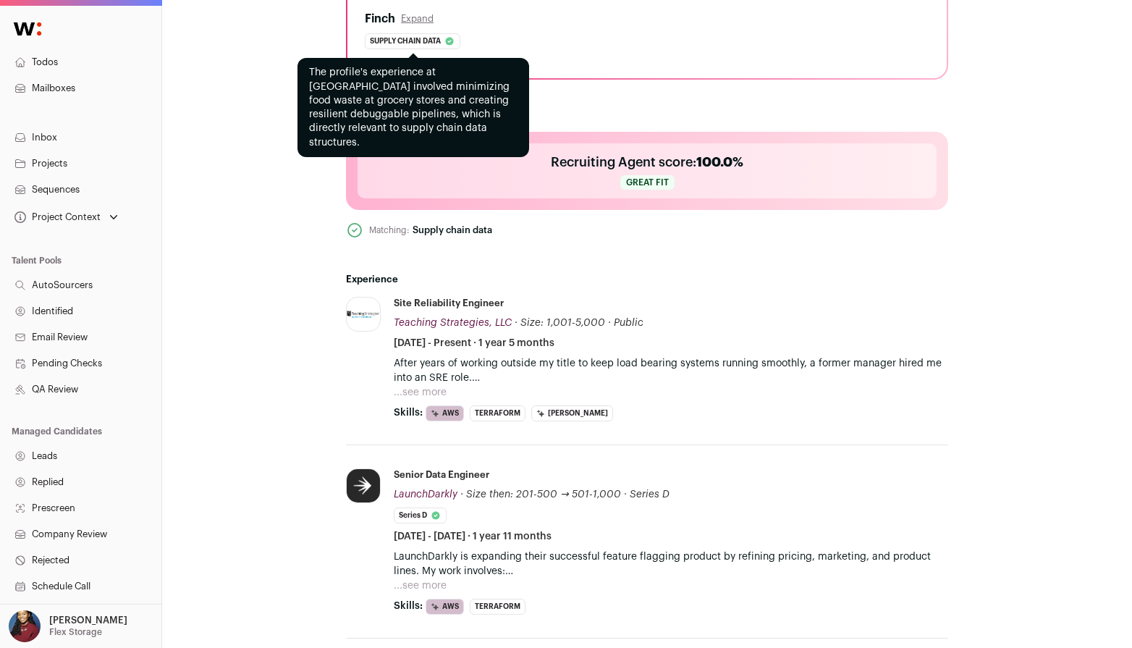
scroll to position [549, 0]
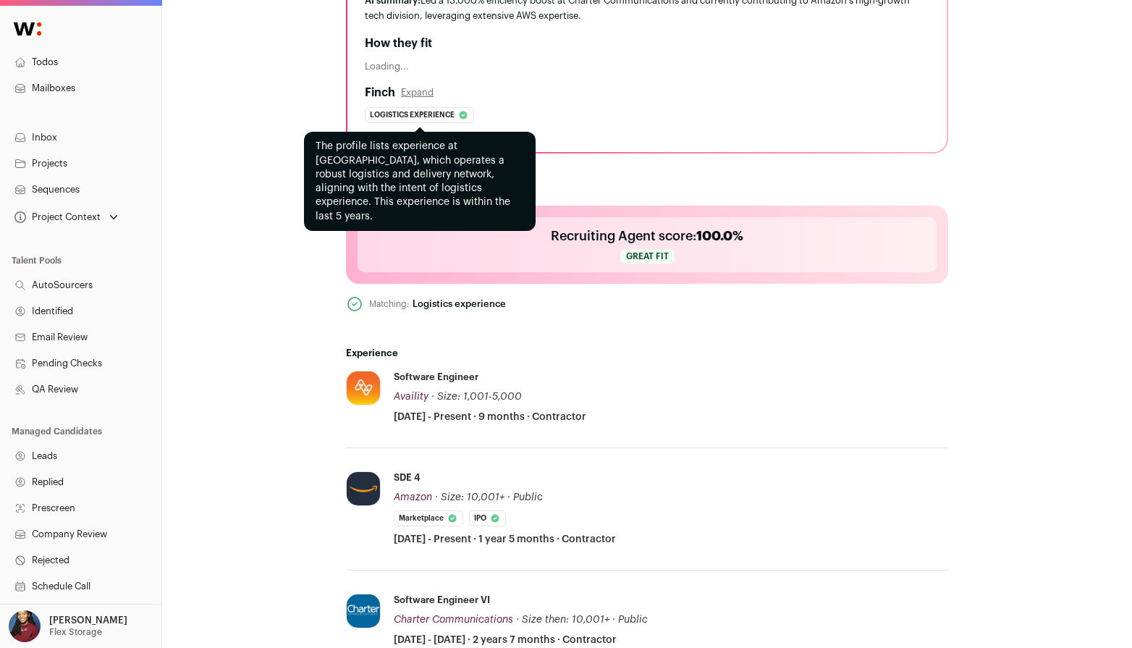
scroll to position [497, 0]
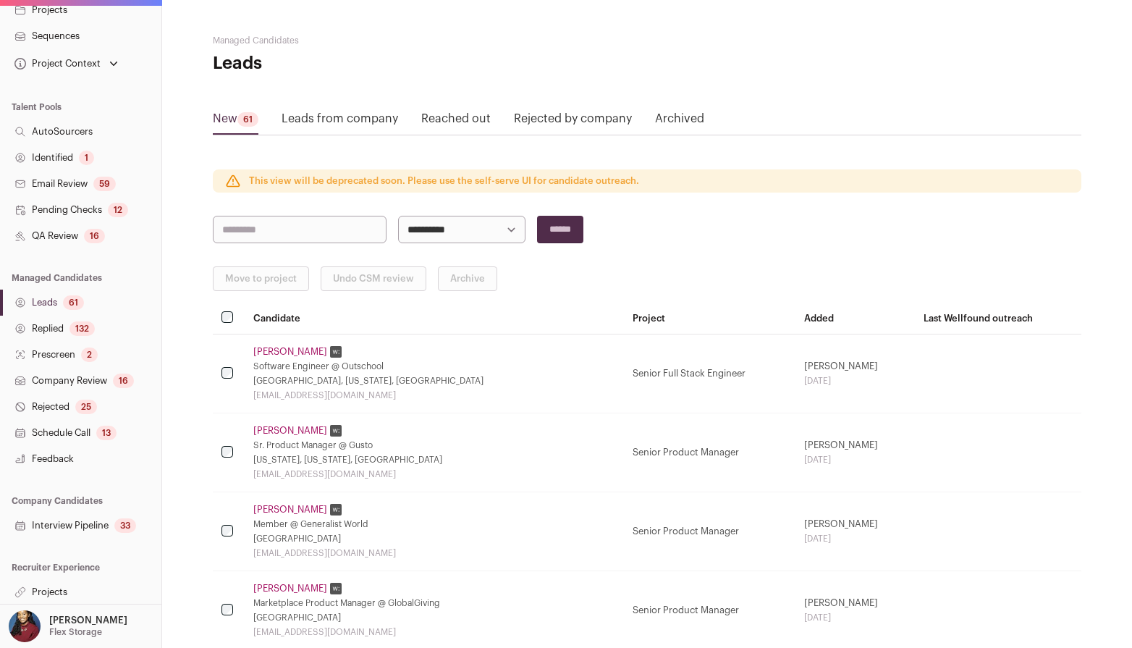
scroll to position [185, 0]
click at [40, 588] on link "Projects" at bounding box center [80, 591] width 161 height 26
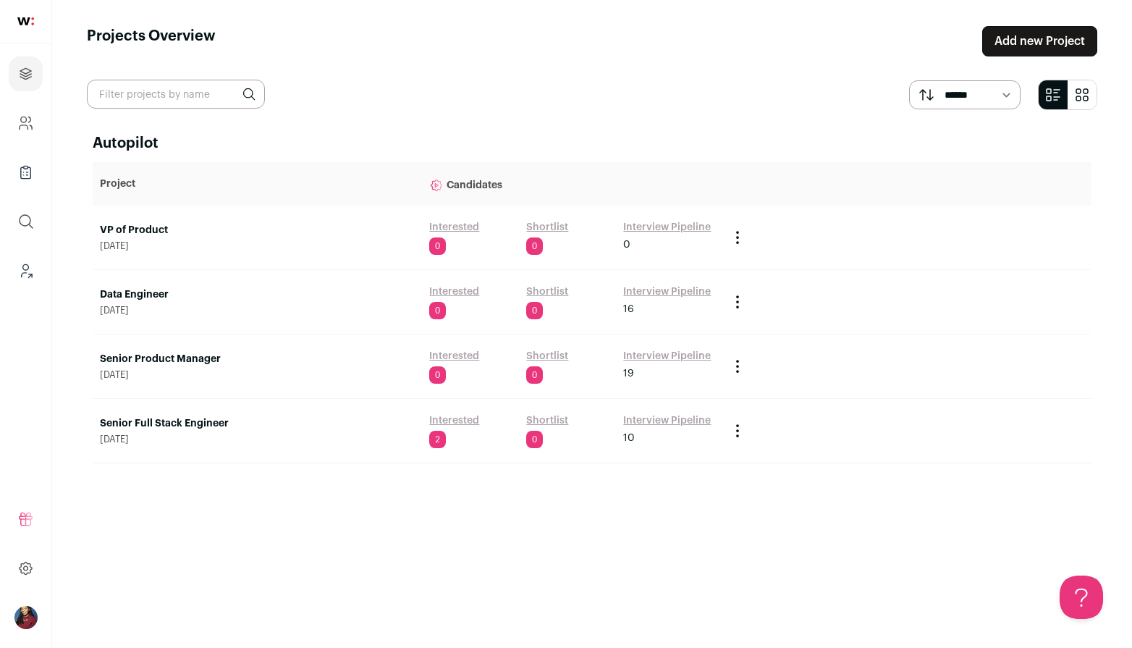
click at [158, 292] on link "Data Engineer" at bounding box center [257, 294] width 315 height 14
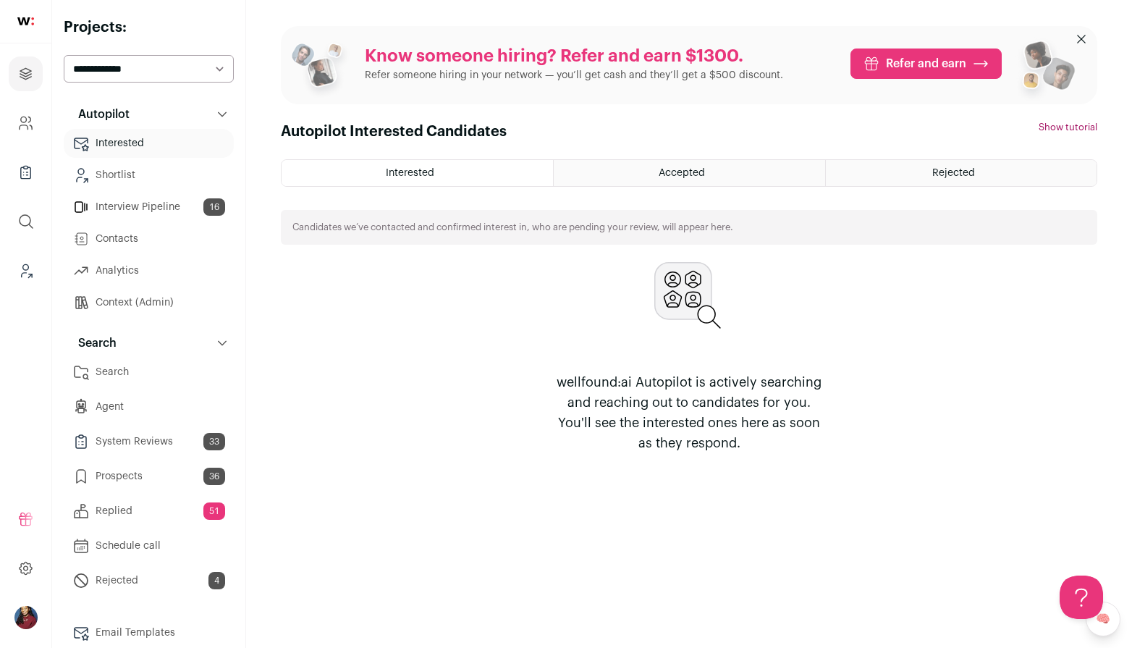
click at [636, 164] on div "Accepted" at bounding box center [689, 173] width 271 height 26
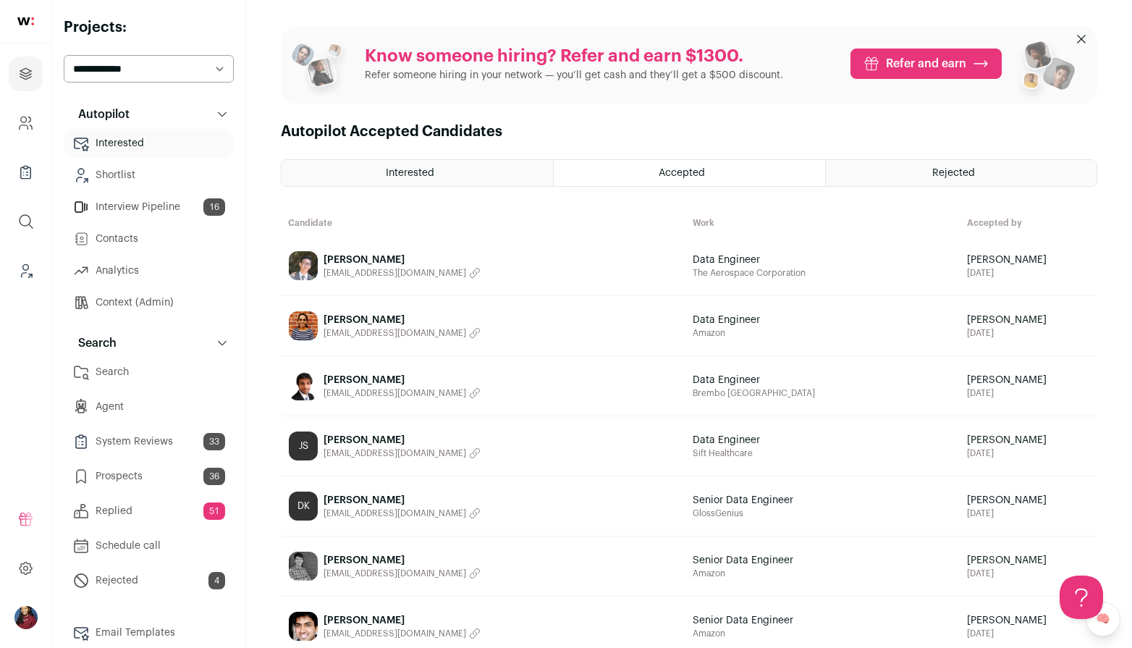
click at [939, 164] on div "Rejected" at bounding box center [961, 173] width 271 height 26
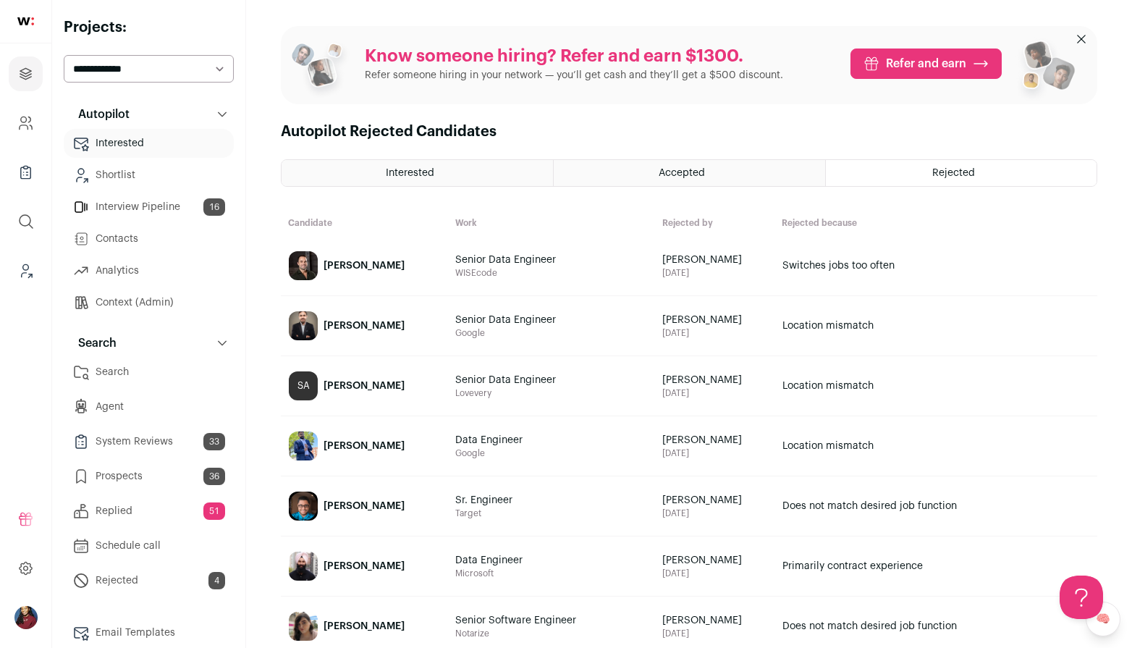
click at [403, 385] on span "[PERSON_NAME]" at bounding box center [364, 386] width 81 height 14
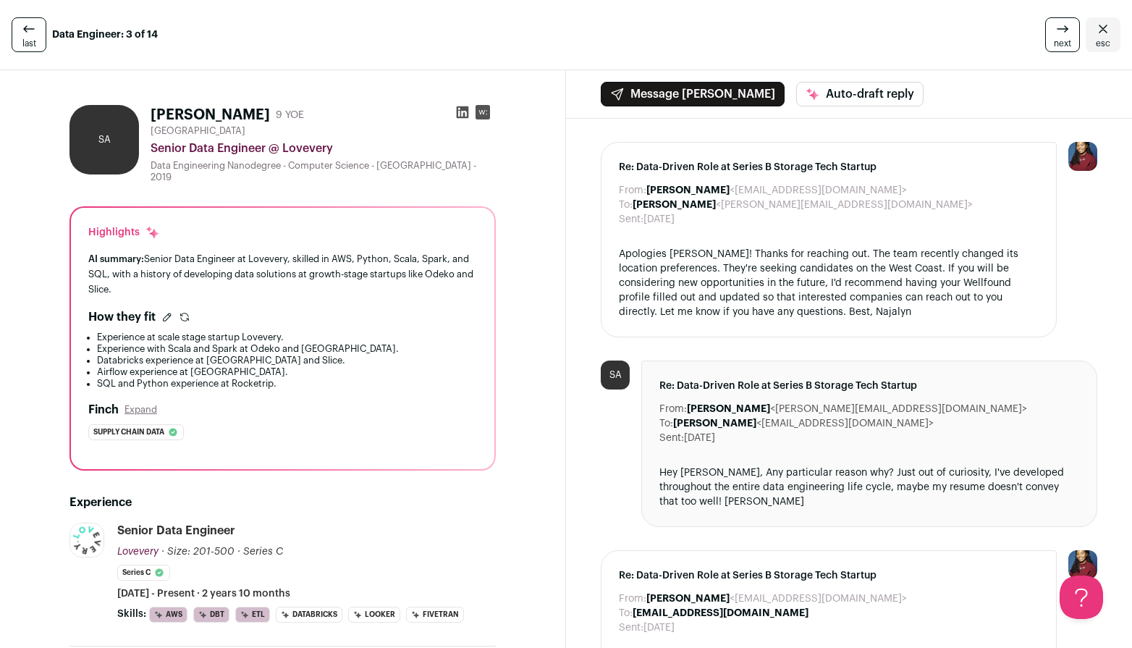
click at [1102, 33] on icon "Close" at bounding box center [1102, 28] width 17 height 17
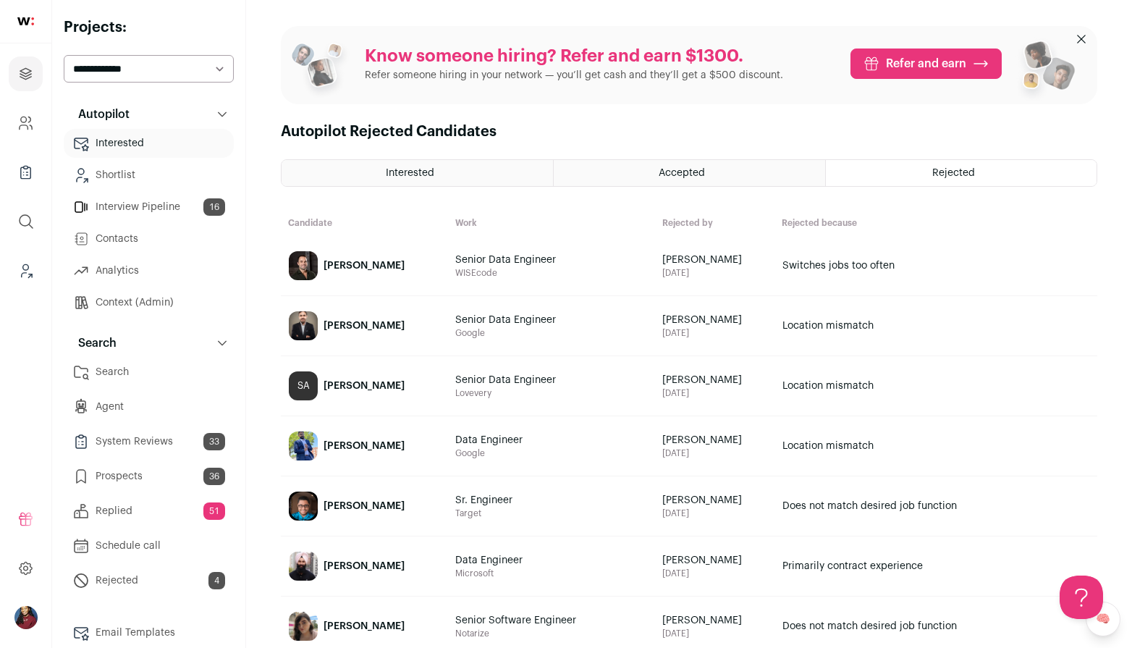
click at [394, 447] on span "[PERSON_NAME]" at bounding box center [364, 446] width 81 height 14
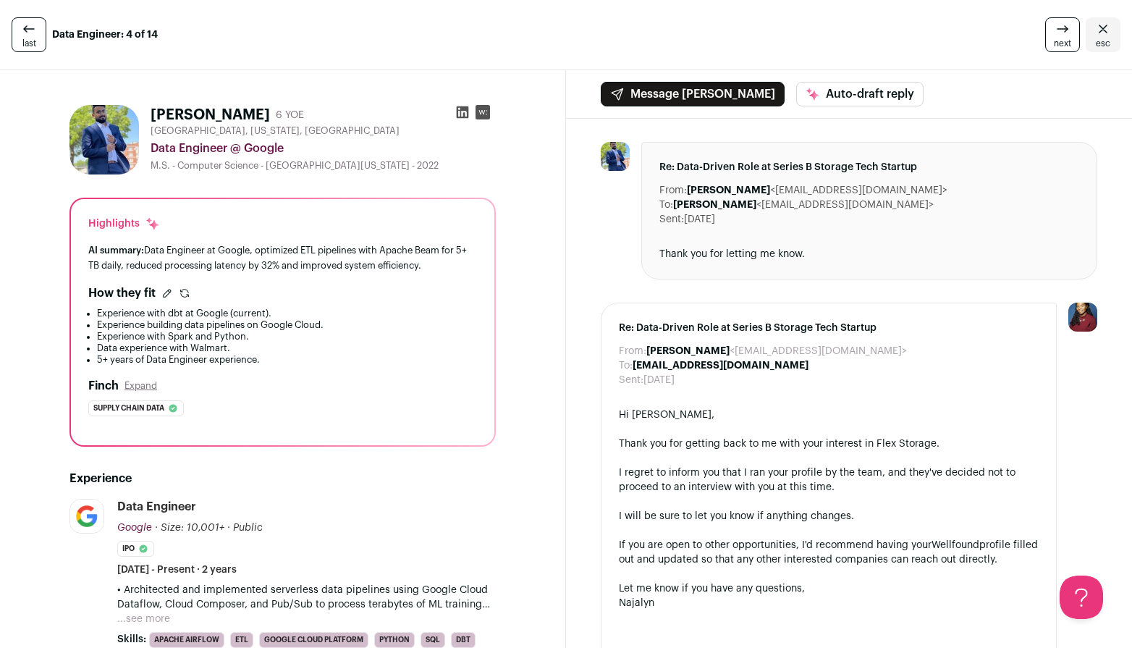
click at [1095, 30] on icon "Close" at bounding box center [1102, 28] width 17 height 17
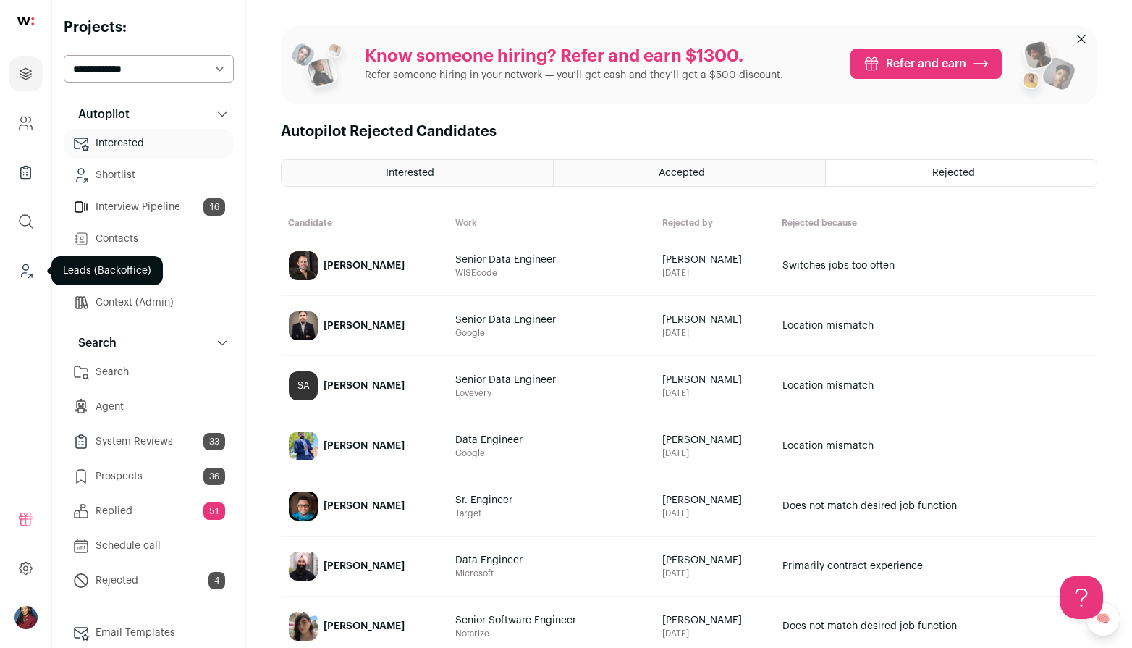
click at [29, 287] on link "Leads (Backoffice)" at bounding box center [26, 270] width 34 height 35
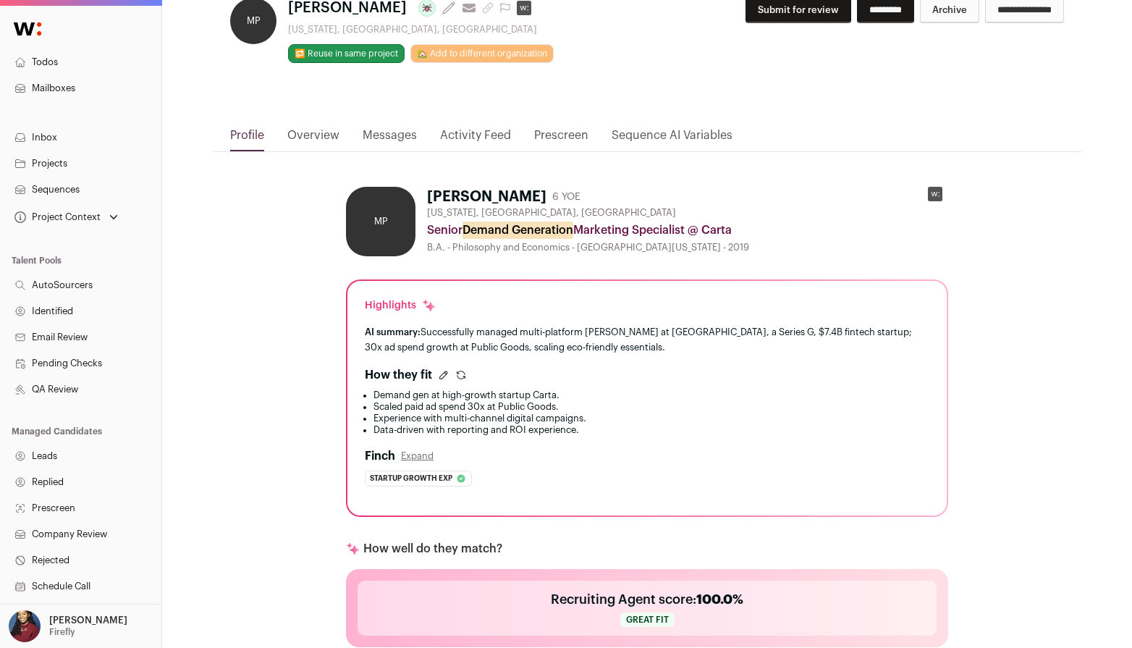
scroll to position [56, 0]
